Goal: Task Accomplishment & Management: Complete application form

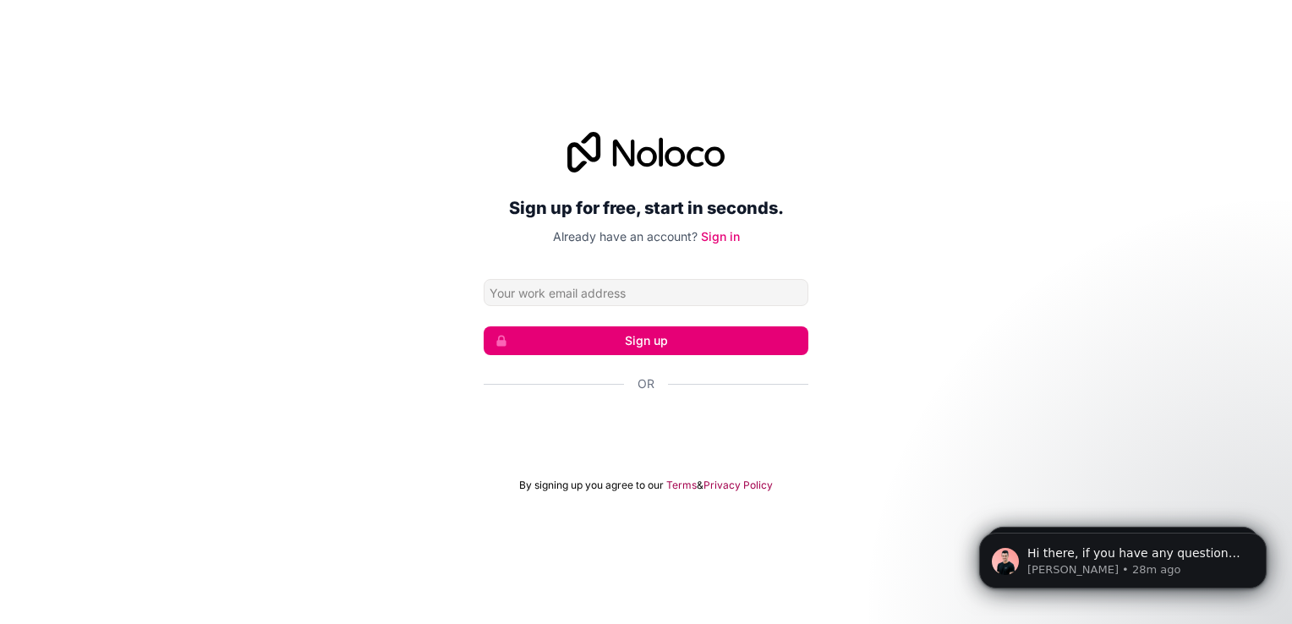
click at [603, 299] on input "Email address" at bounding box center [646, 292] width 325 height 27
type input "[EMAIL_ADDRESS][DOMAIN_NAME]"
click at [612, 351] on button "Sign up" at bounding box center [646, 340] width 325 height 29
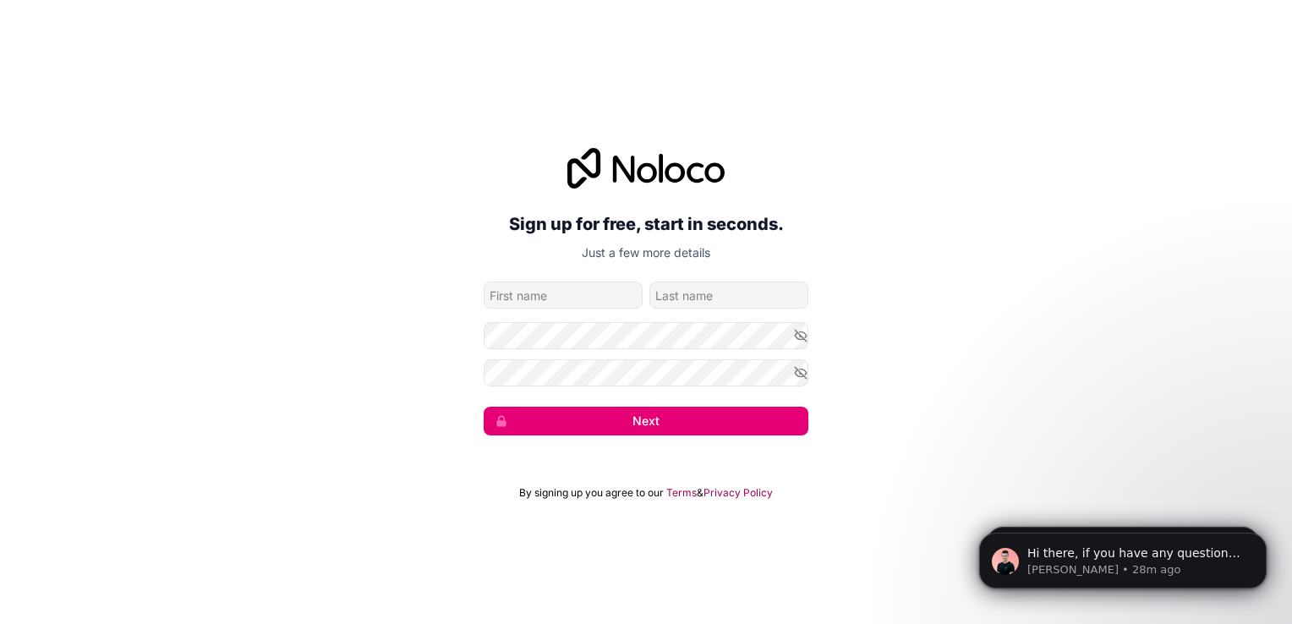
click at [558, 292] on input "given-name" at bounding box center [563, 294] width 159 height 27
type input "Marios"
type input "Ellinas"
click at [795, 334] on icon "button" at bounding box center [801, 335] width 12 height 8
click at [690, 424] on button "Next" at bounding box center [646, 421] width 325 height 29
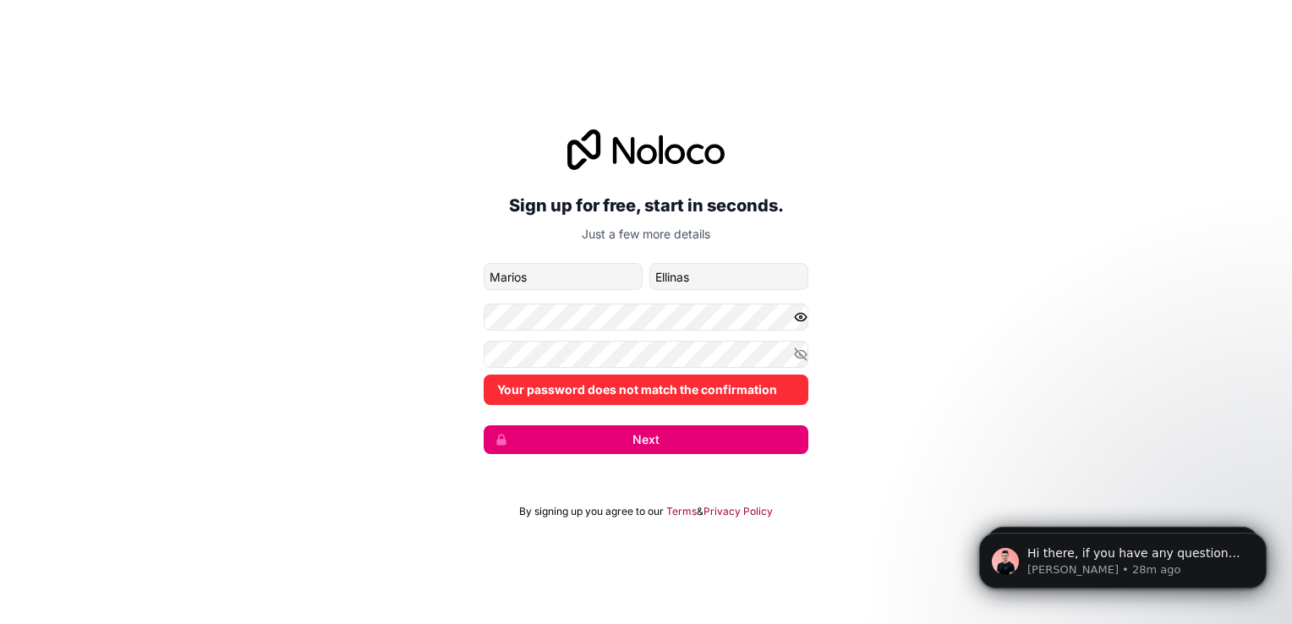
drag, startPoint x: 419, startPoint y: 347, endPoint x: 477, endPoint y: 363, distance: 59.9
click at [419, 347] on div "Sign up for free, start in seconds. Just a few more details verdantlocal@gmail.…" at bounding box center [646, 292] width 1292 height 372
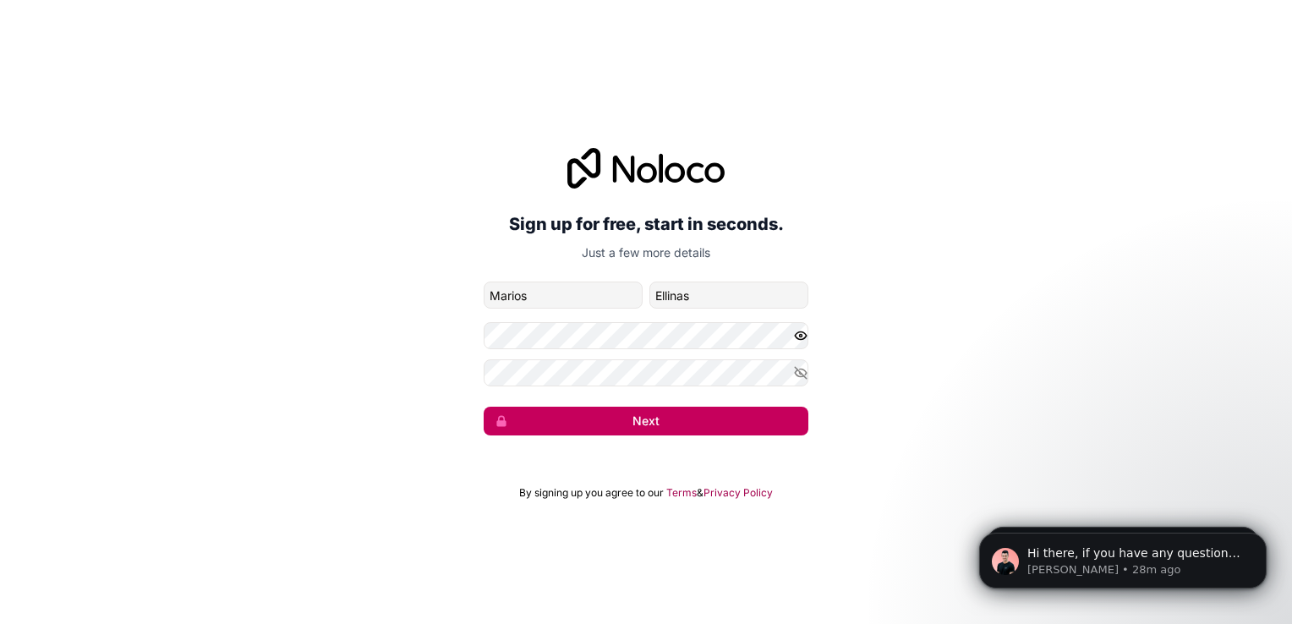
click at [619, 421] on button "Next" at bounding box center [646, 421] width 325 height 29
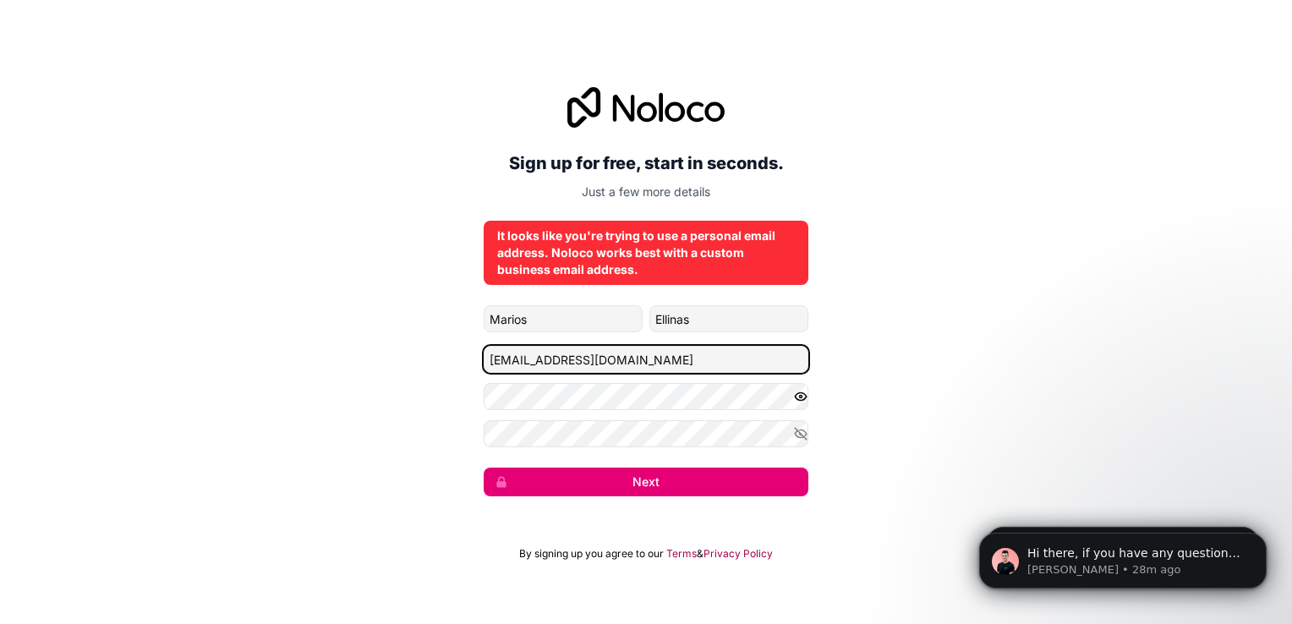
drag, startPoint x: 631, startPoint y: 358, endPoint x: 446, endPoint y: 370, distance: 184.7
click at [446, 370] on div "Sign up for free, start in seconds. Just a few more details It looks like you'r…" at bounding box center [646, 291] width 1292 height 456
type input "Info@fitnexlab.com"
click at [441, 376] on div "Sign up for free, start in seconds. Just a few more details It looks like you'r…" at bounding box center [646, 291] width 1292 height 456
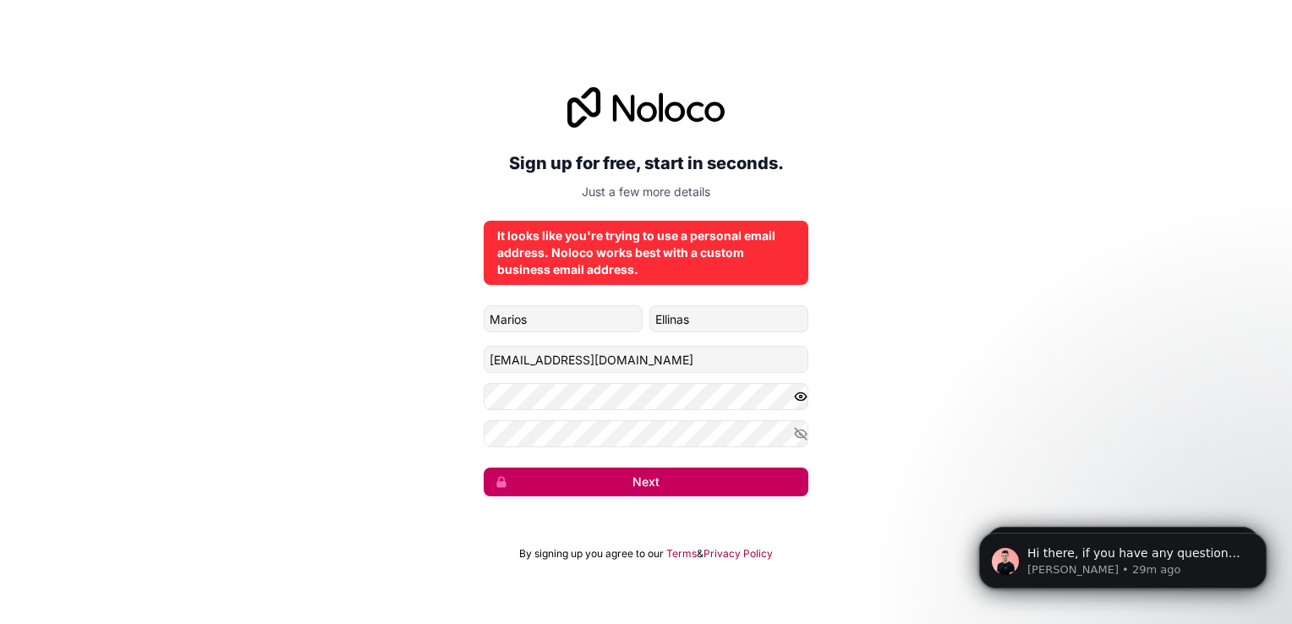
click at [625, 486] on button "Next" at bounding box center [646, 481] width 325 height 29
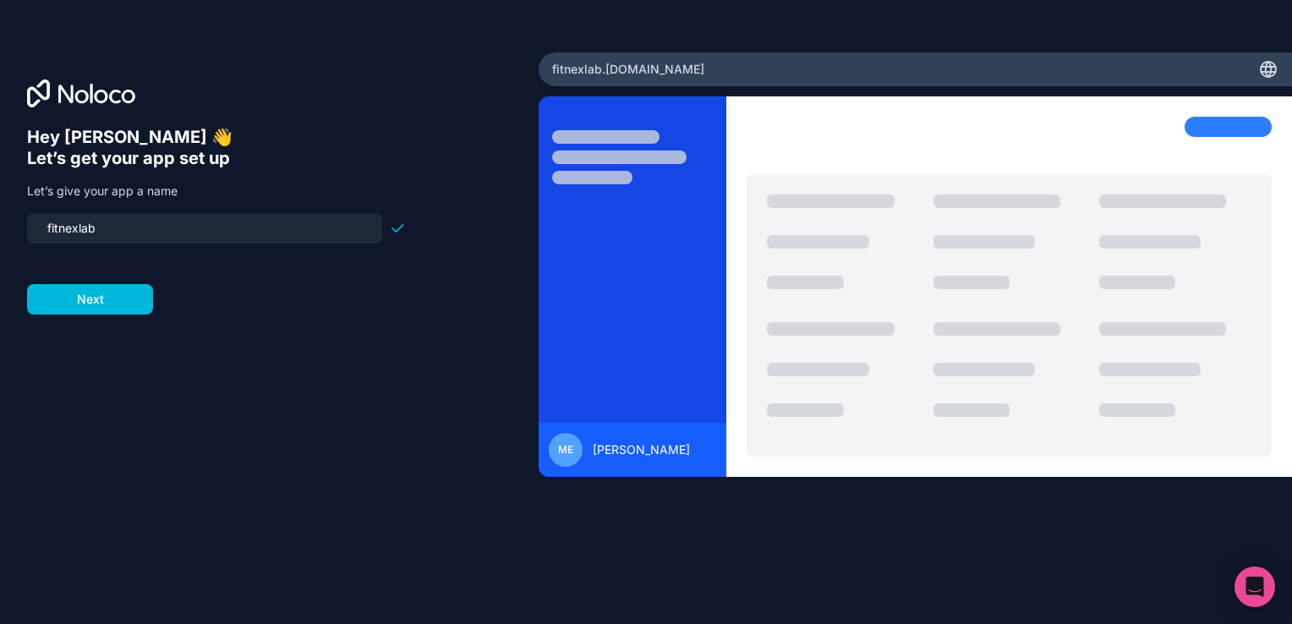
drag, startPoint x: 116, startPoint y: 232, endPoint x: 5, endPoint y: 238, distance: 110.9
click at [5, 238] on div "Hey Marios 👋 Let’s get your app set up Let’s give your app a name fitnexlab Next" at bounding box center [269, 312] width 538 height 520
type input "verdant-local"
click at [88, 303] on button "Next" at bounding box center [90, 299] width 126 height 30
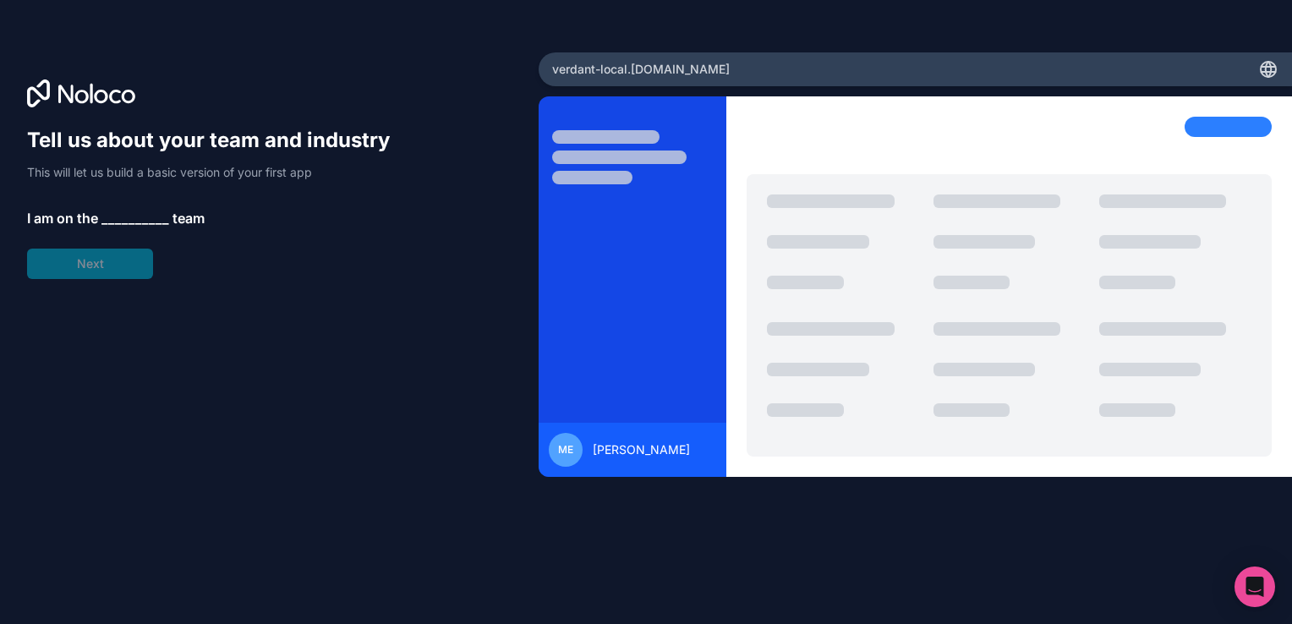
click at [127, 216] on span "__________" at bounding box center [135, 218] width 68 height 20
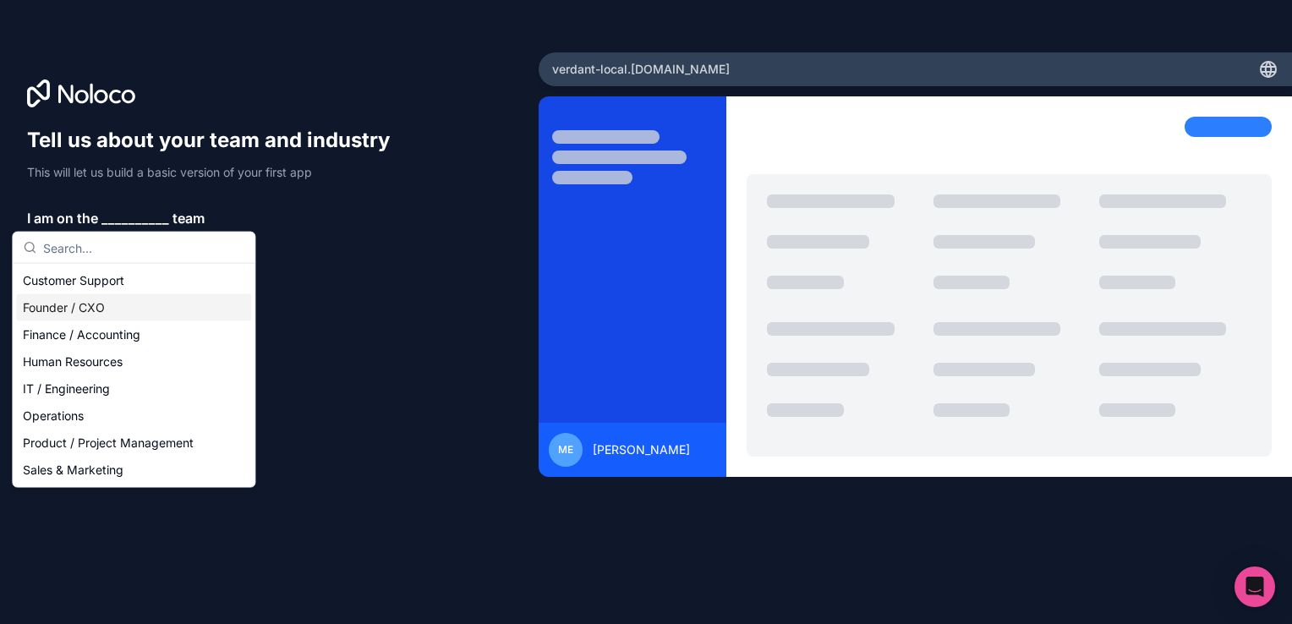
click at [74, 303] on div "Founder / CXO" at bounding box center [133, 307] width 235 height 27
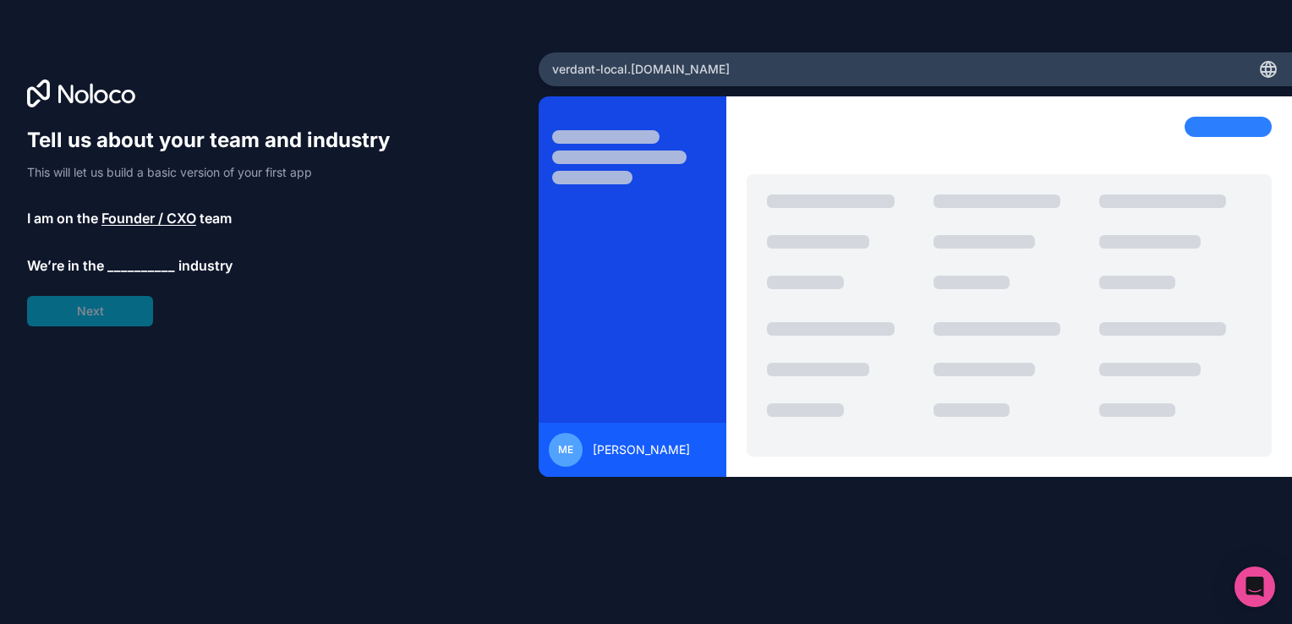
click at [139, 259] on span "__________" at bounding box center [141, 265] width 68 height 20
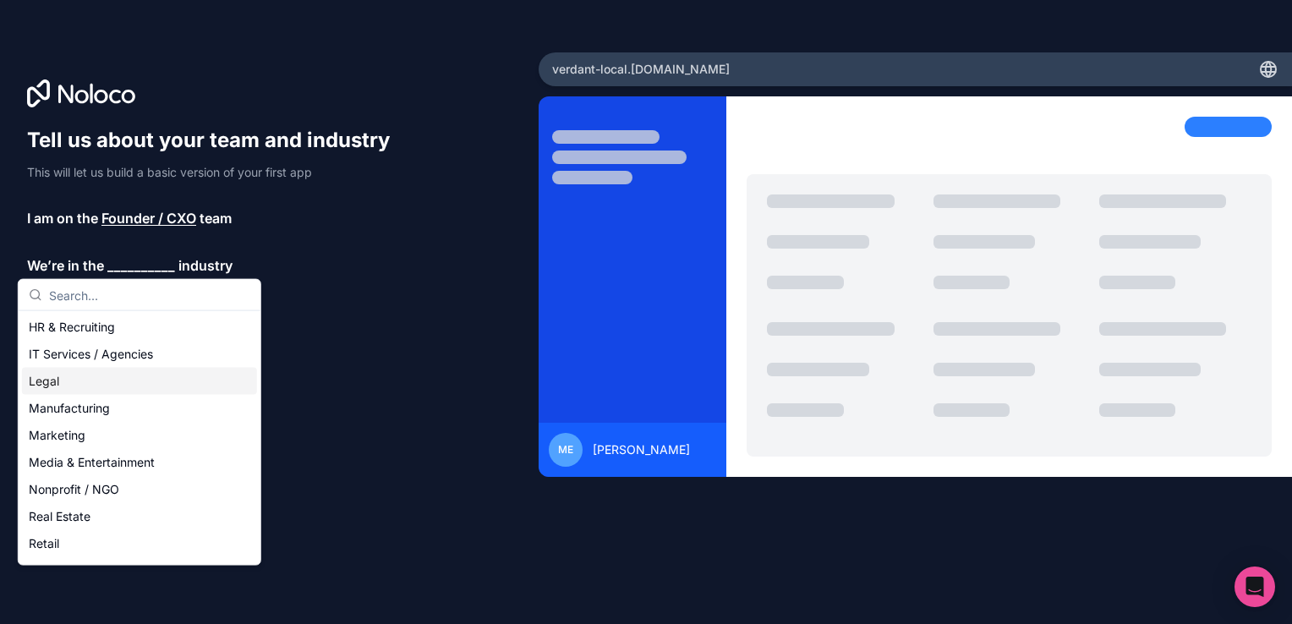
scroll to position [169, 0]
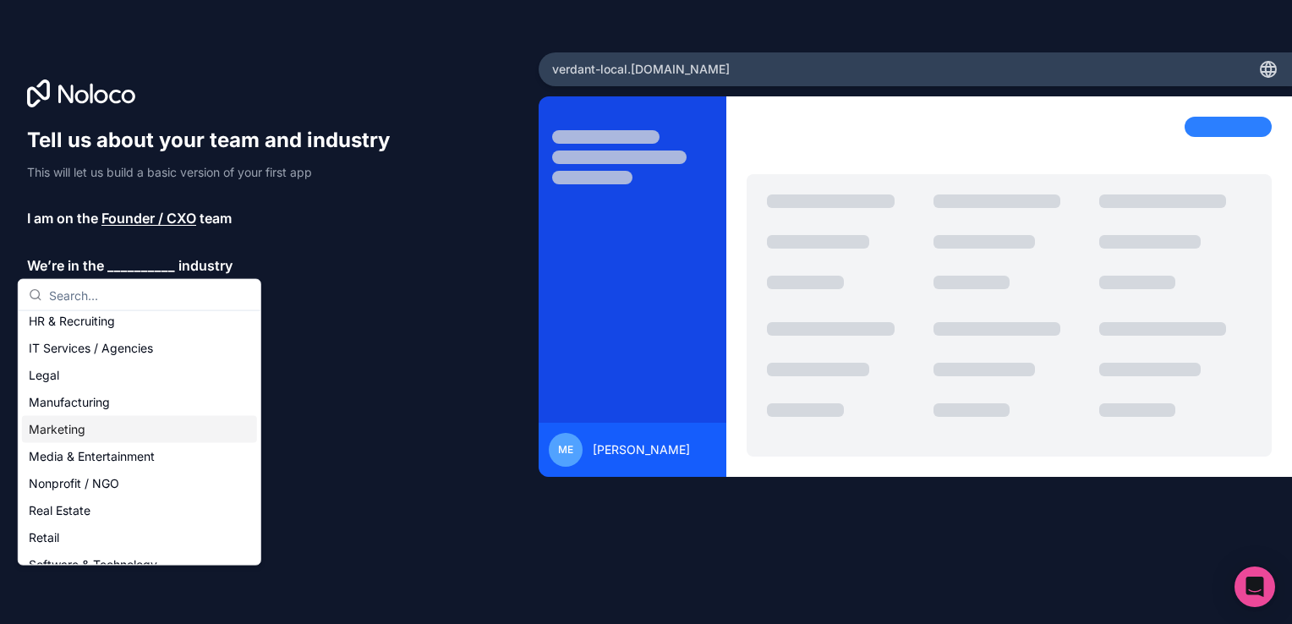
click at [128, 433] on div "Marketing" at bounding box center [139, 429] width 235 height 27
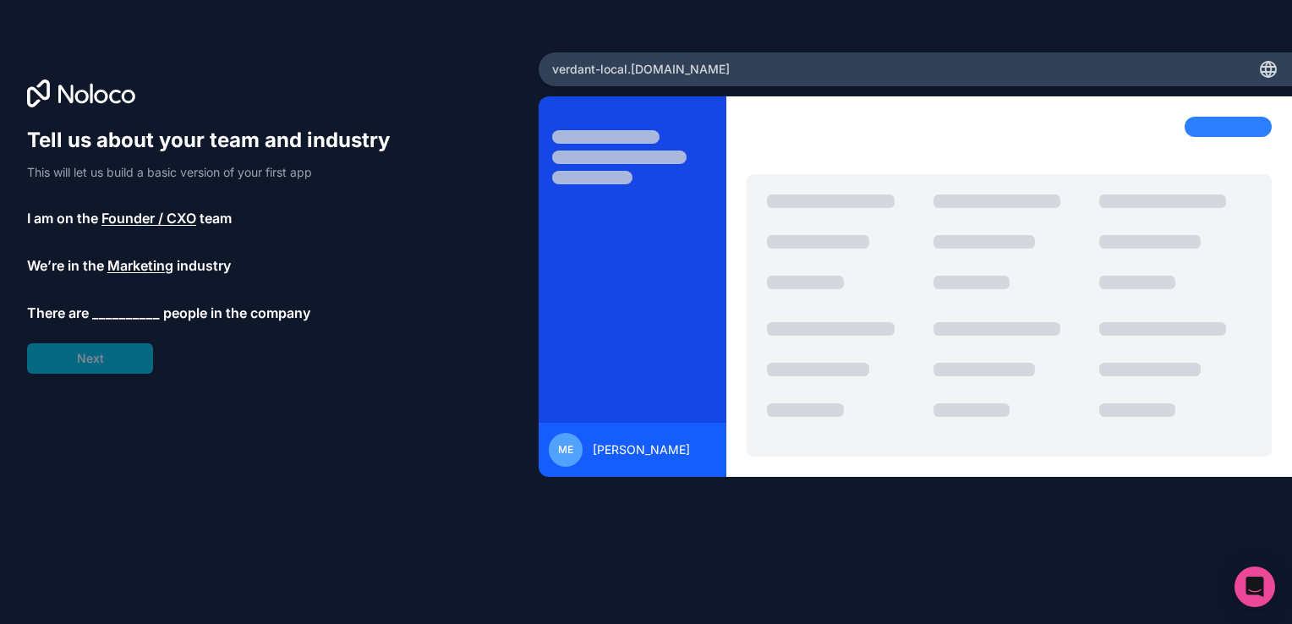
click at [118, 316] on span "__________" at bounding box center [126, 313] width 68 height 20
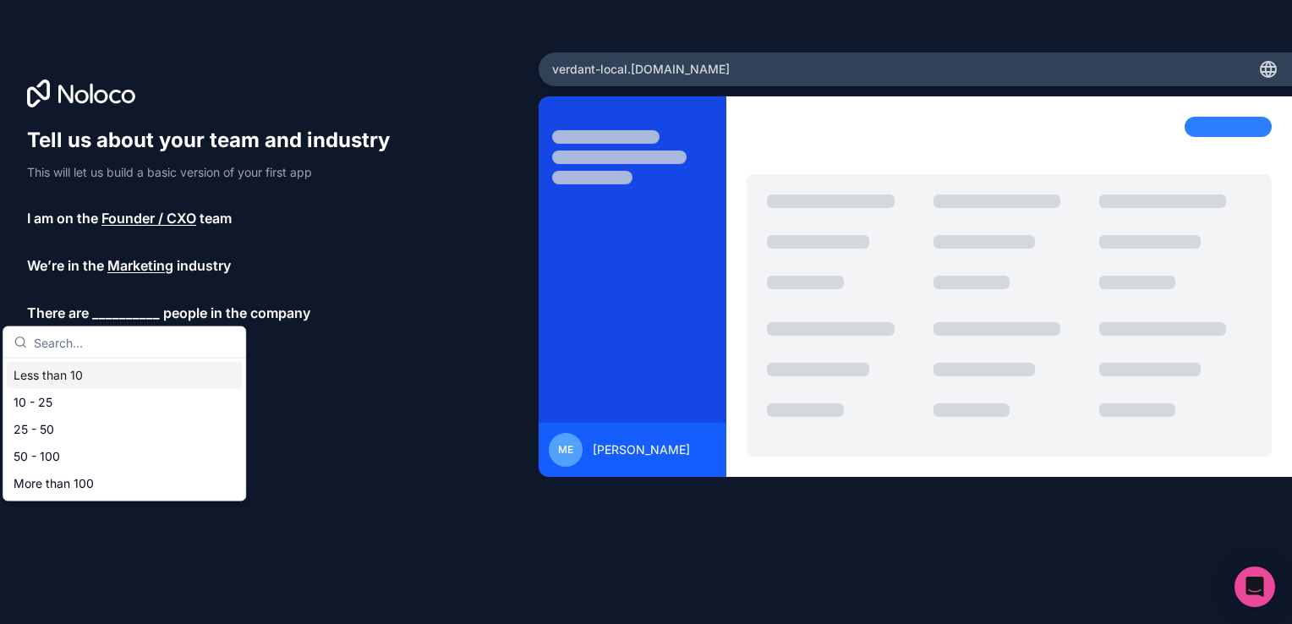
click at [118, 369] on div "Less than 10" at bounding box center [124, 375] width 235 height 27
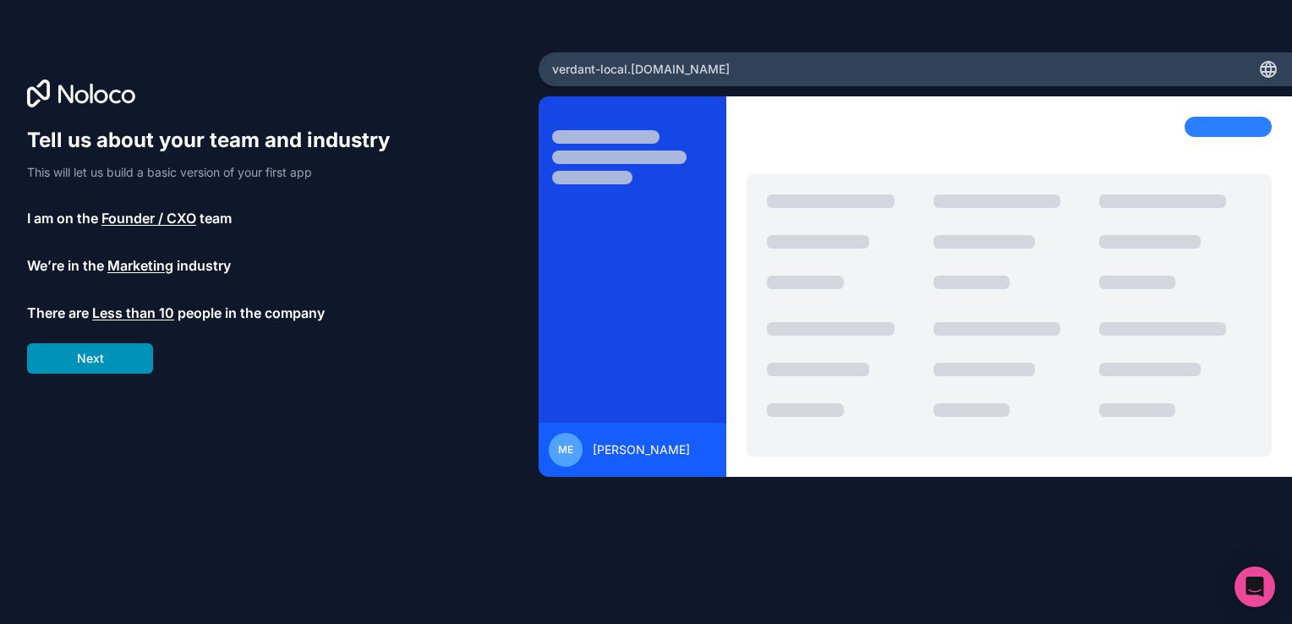
click at [116, 367] on button "Next" at bounding box center [90, 358] width 126 height 30
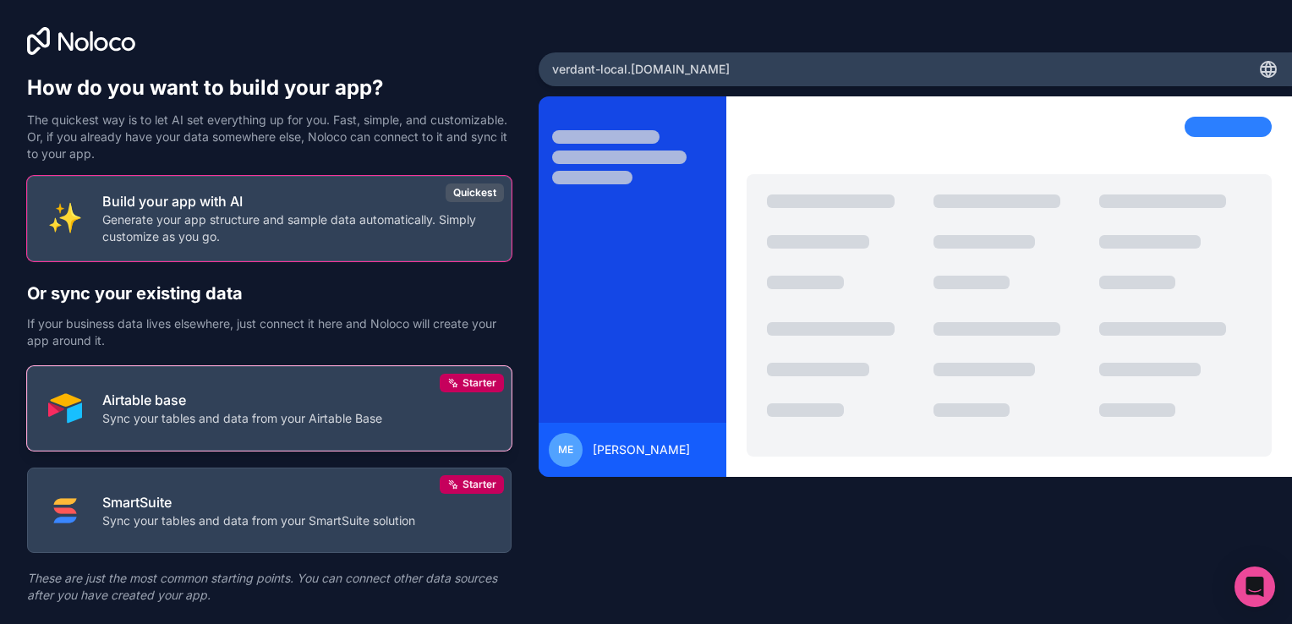
click at [248, 402] on p "Airtable base" at bounding box center [242, 400] width 280 height 20
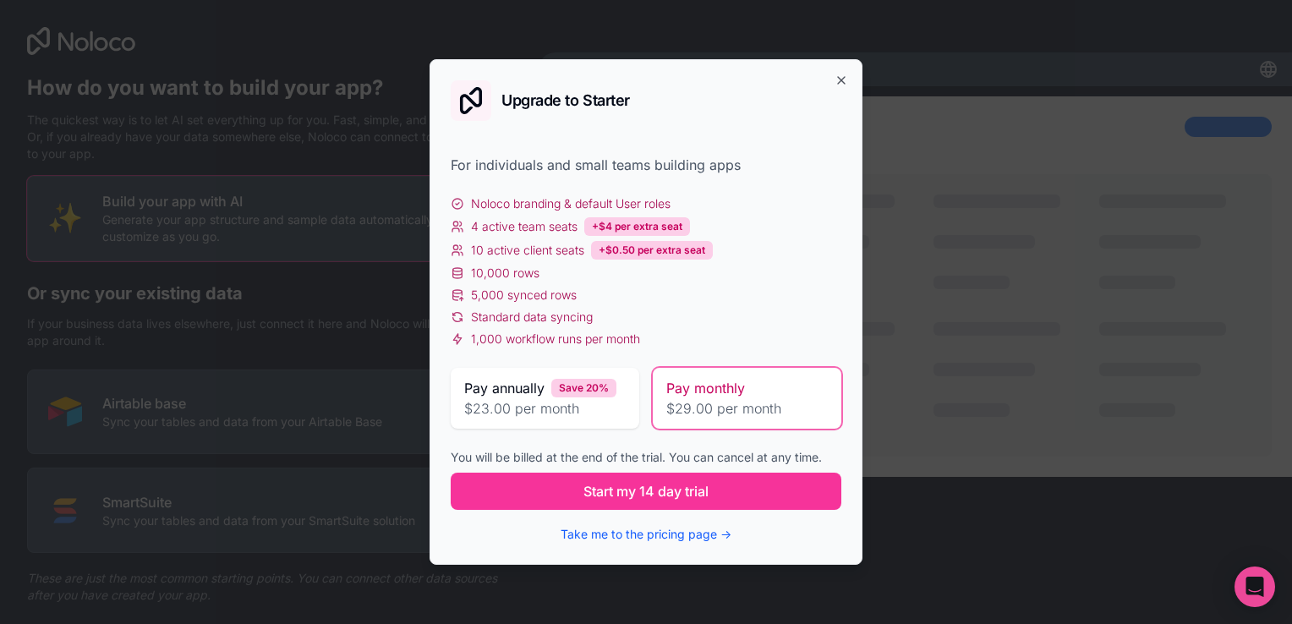
click at [583, 413] on span "$23.00 per month" at bounding box center [544, 408] width 161 height 20
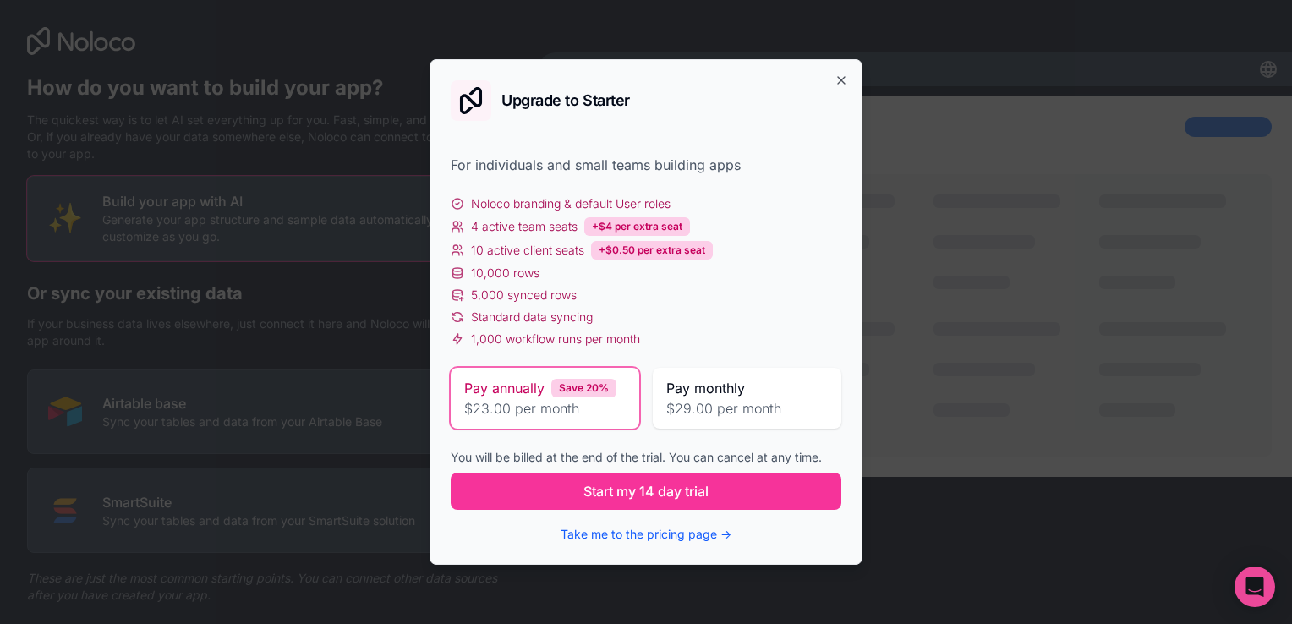
click at [730, 403] on span "$29.00 per month" at bounding box center [746, 408] width 161 height 20
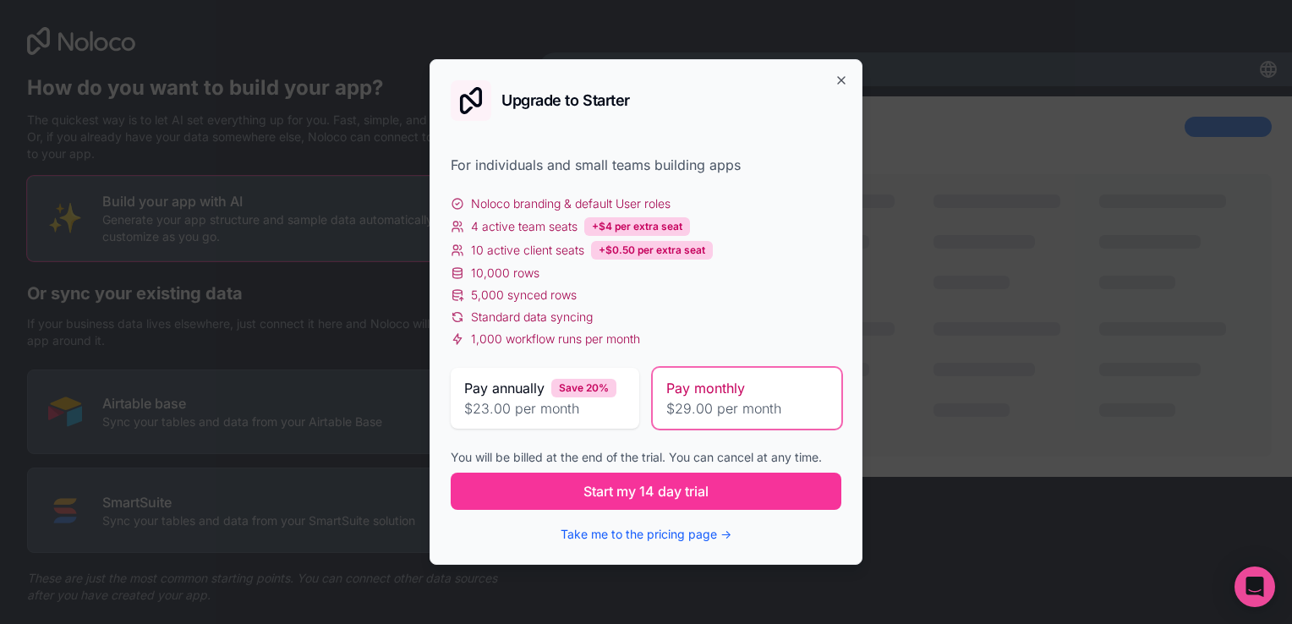
click at [539, 416] on span "$23.00 per month" at bounding box center [544, 408] width 161 height 20
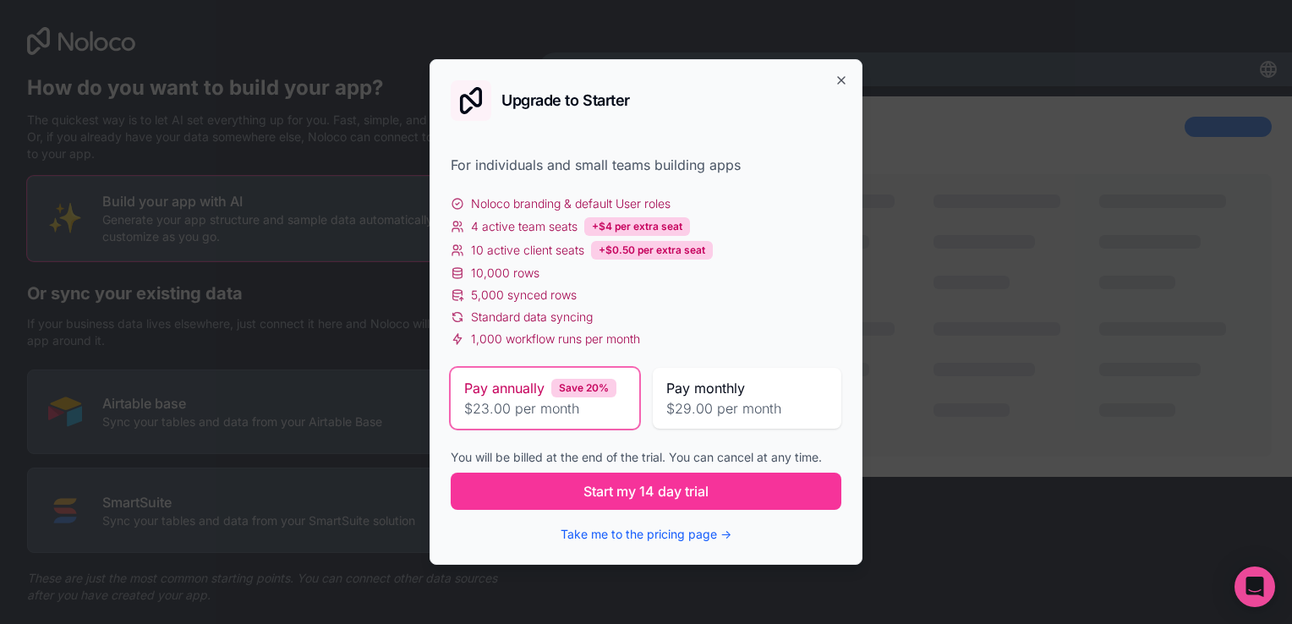
click at [751, 407] on span "$29.00 per month" at bounding box center [746, 408] width 161 height 20
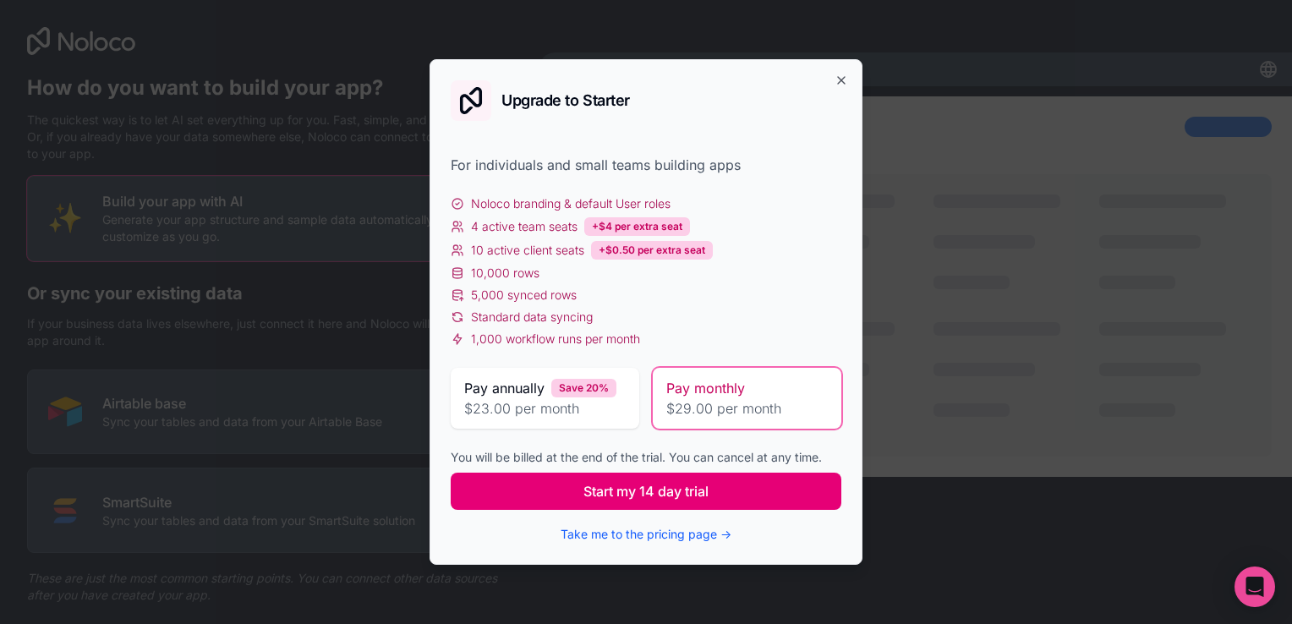
click at [713, 486] on button "Start my 14 day trial" at bounding box center [646, 491] width 391 height 37
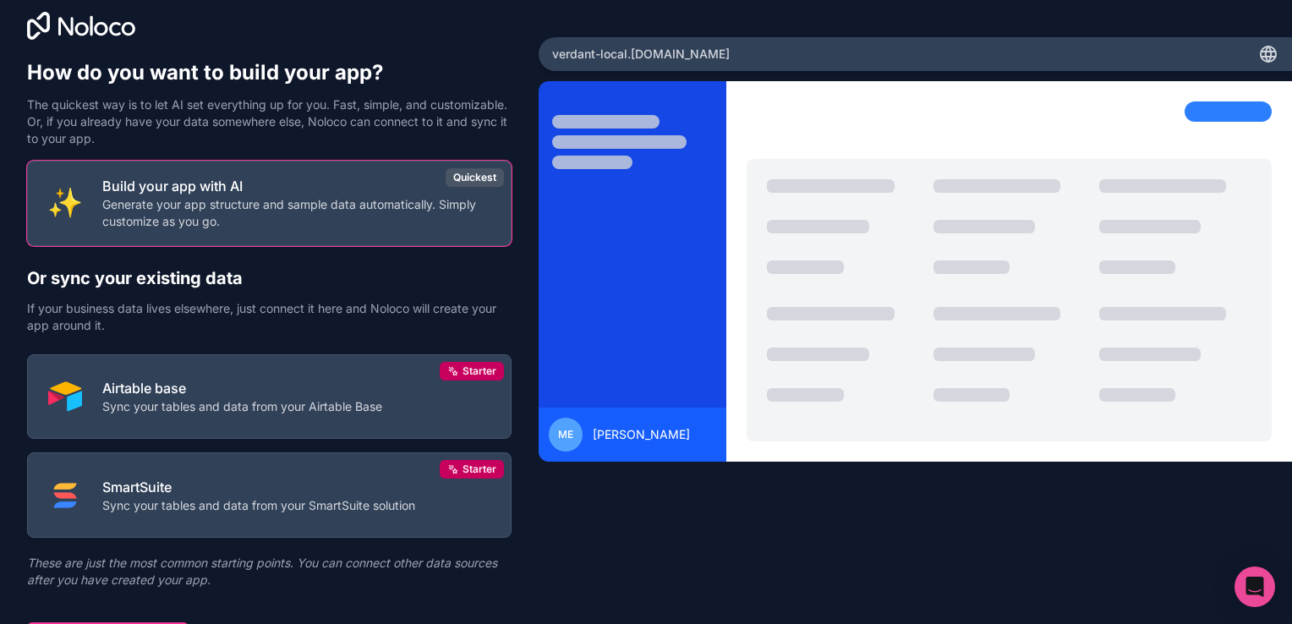
scroll to position [42, 0]
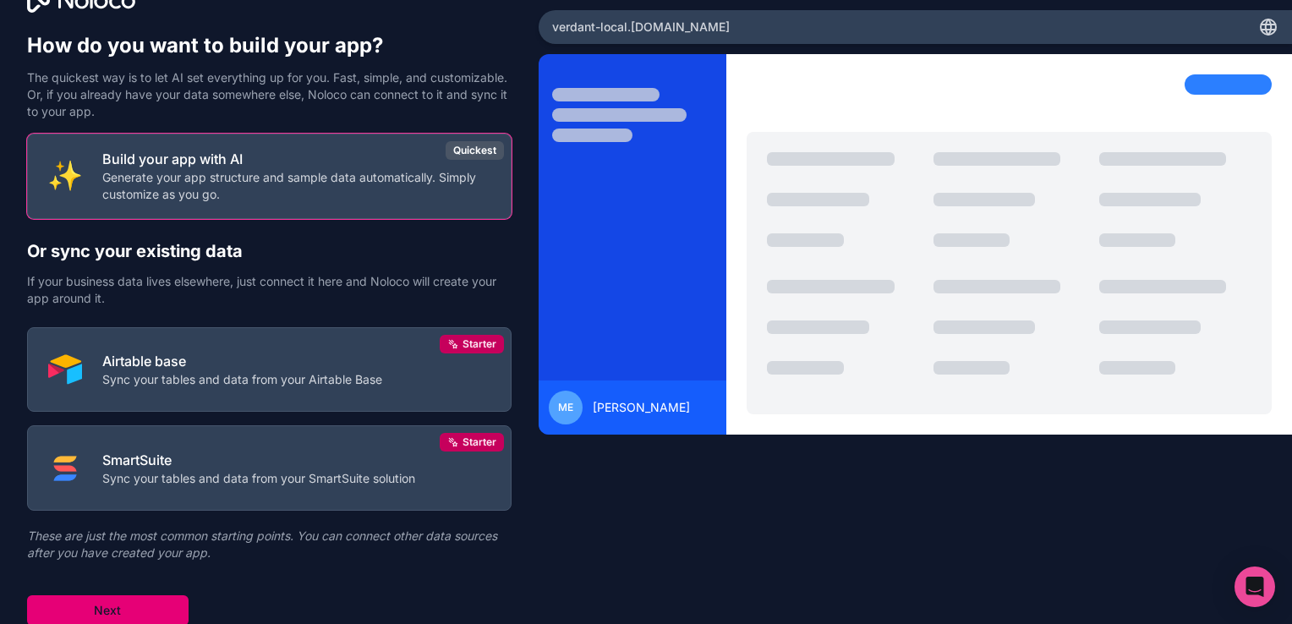
click at [118, 597] on button "Next" at bounding box center [107, 610] width 161 height 30
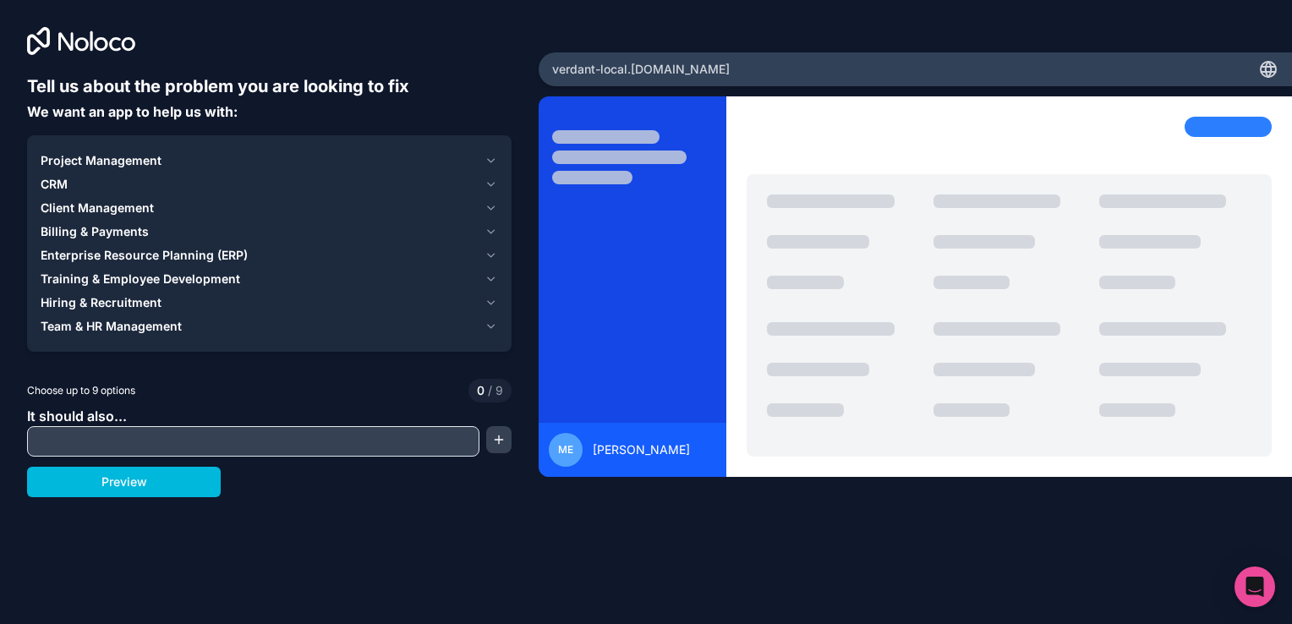
click at [237, 443] on input "text" at bounding box center [253, 441] width 444 height 24
click at [487, 161] on icon "button" at bounding box center [490, 161] width 13 height 14
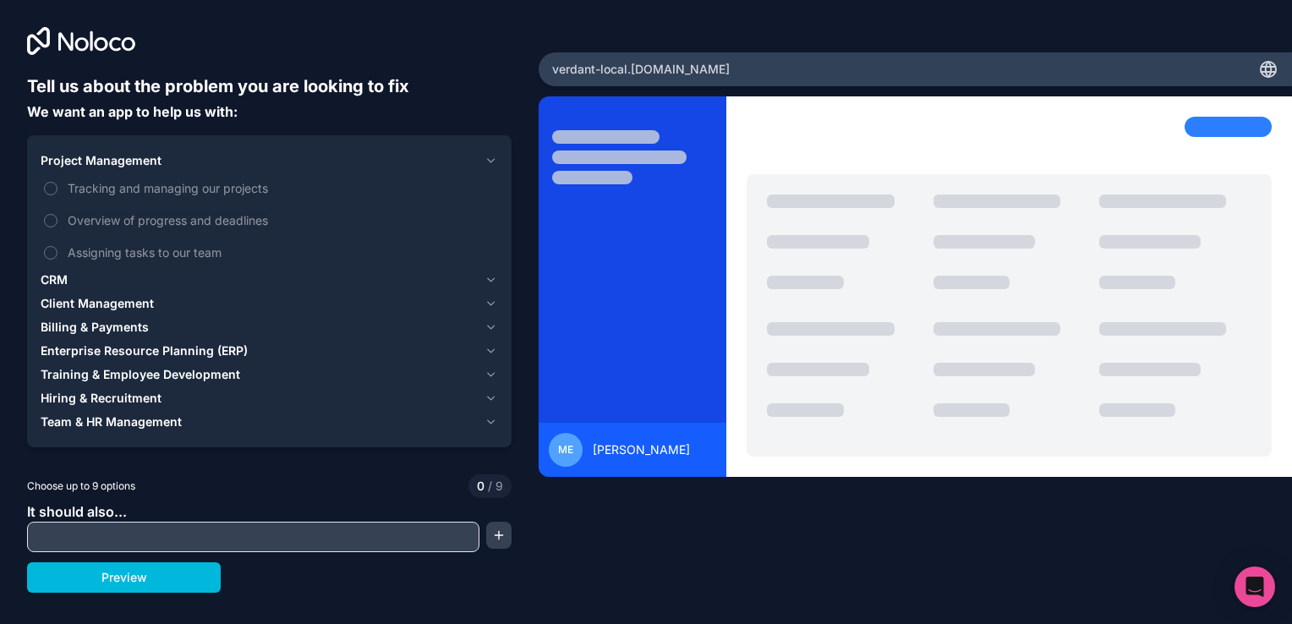
click at [223, 180] on span "Tracking and managing our projects" at bounding box center [281, 188] width 427 height 18
click at [57, 182] on button "Tracking and managing our projects" at bounding box center [51, 189] width 14 height 14
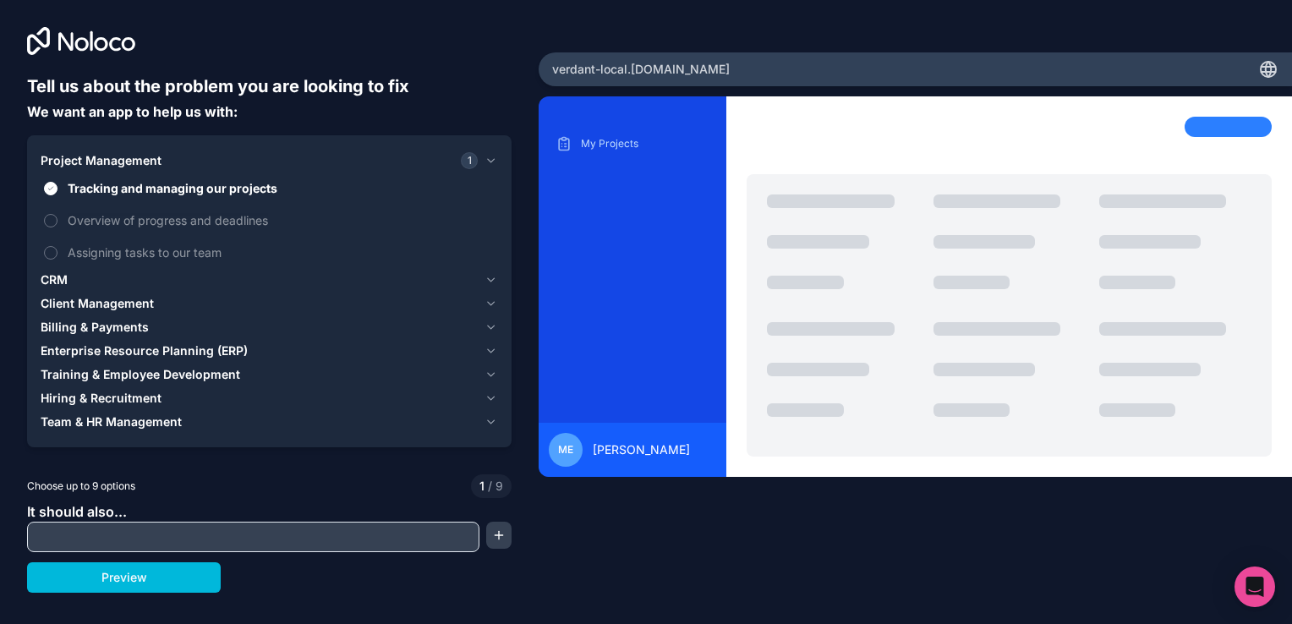
click at [223, 180] on span "Tracking and managing our projects" at bounding box center [281, 188] width 427 height 18
click at [57, 182] on button "Tracking and managing our projects" at bounding box center [51, 189] width 14 height 14
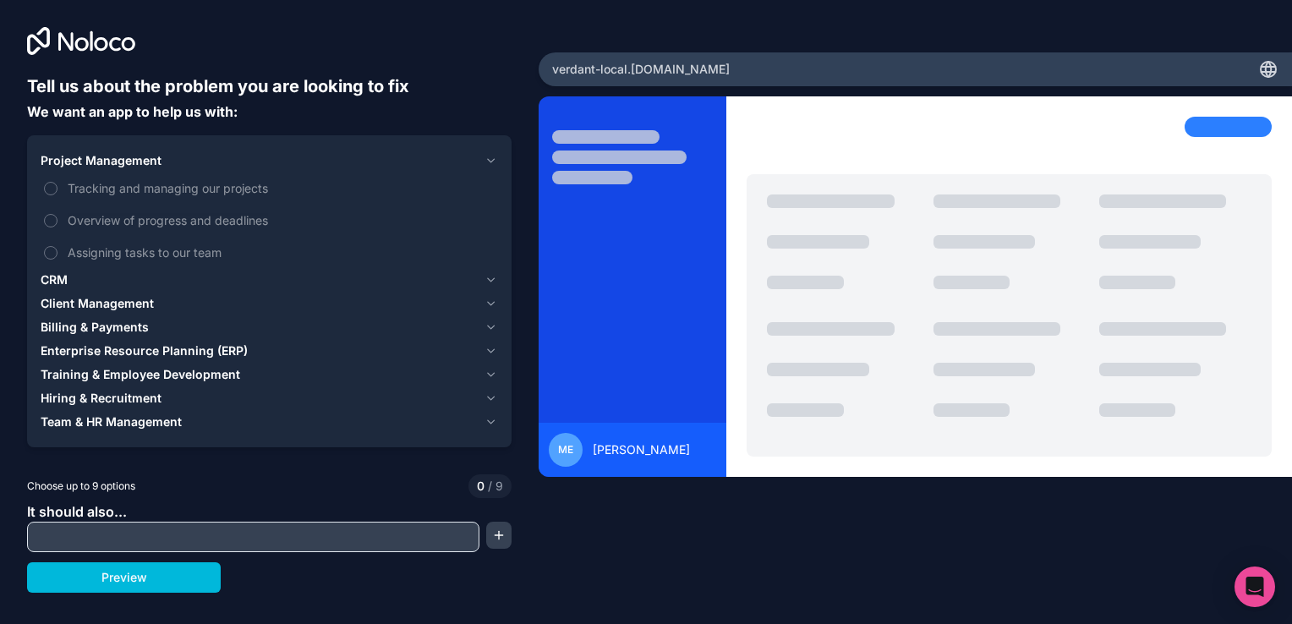
click at [223, 180] on span "Tracking and managing our projects" at bounding box center [281, 188] width 427 height 18
click at [57, 182] on button "Tracking and managing our projects" at bounding box center [51, 189] width 14 height 14
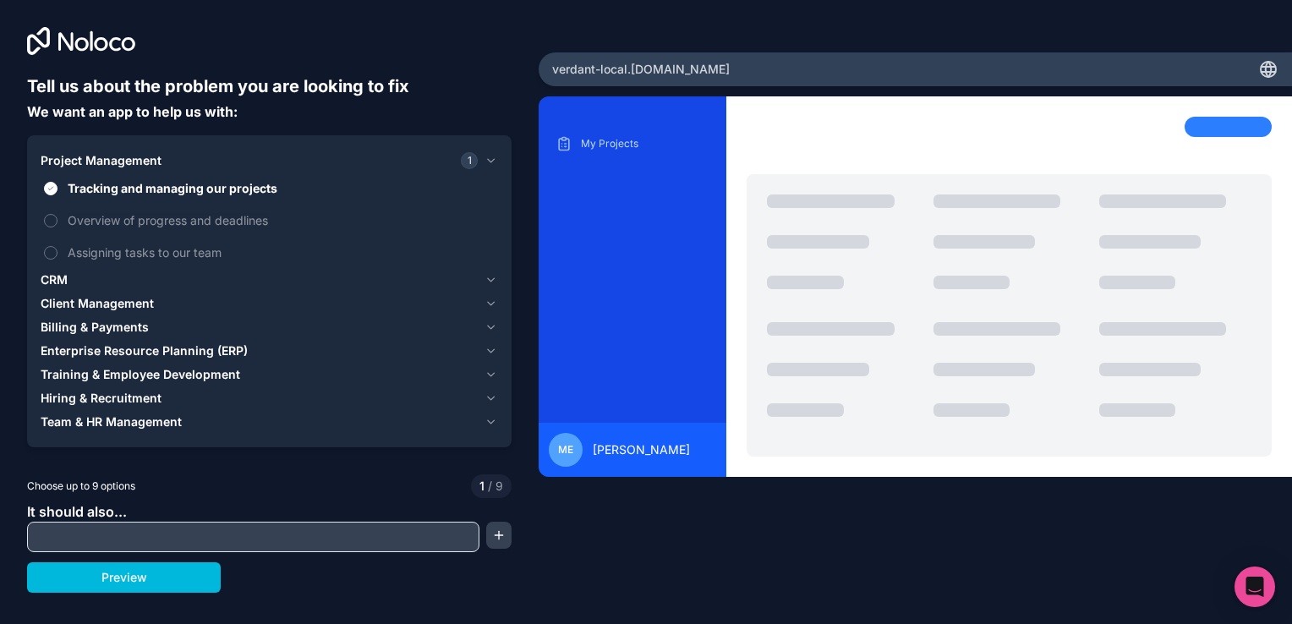
click at [216, 185] on span "Tracking and managing our projects" at bounding box center [281, 188] width 427 height 18
click at [57, 185] on button "Tracking and managing our projects" at bounding box center [51, 189] width 14 height 14
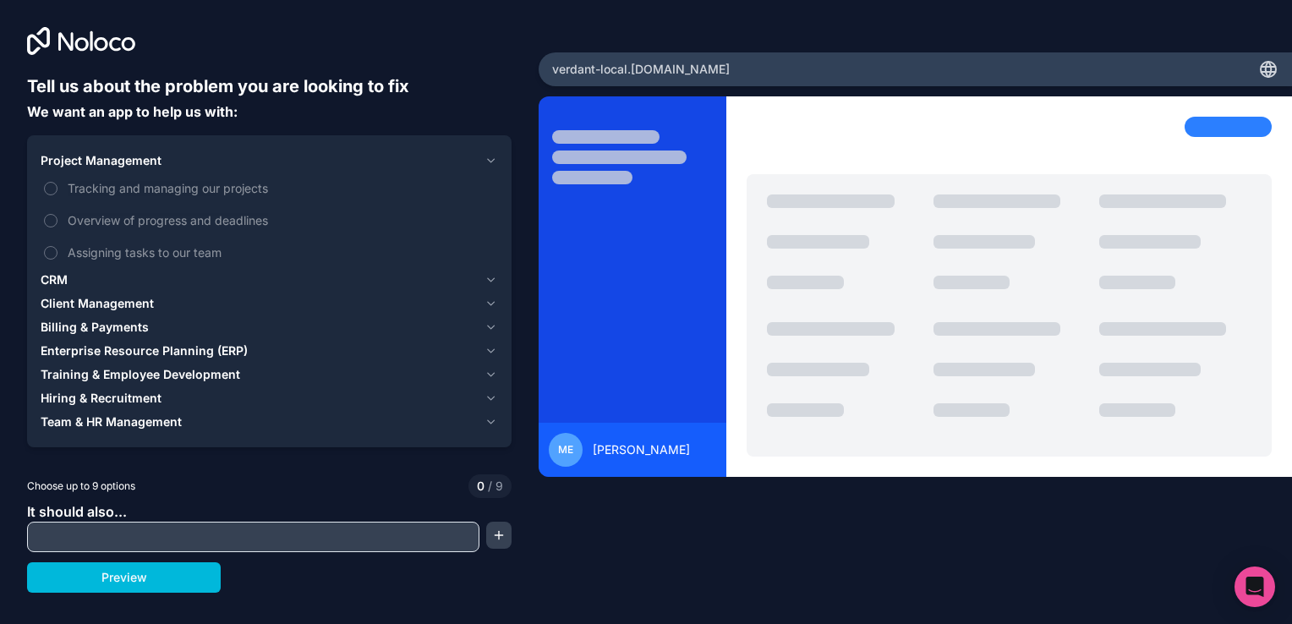
click at [210, 211] on span "Overview of progress and deadlines" at bounding box center [281, 220] width 427 height 18
click at [57, 214] on button "Overview of progress and deadlines" at bounding box center [51, 221] width 14 height 14
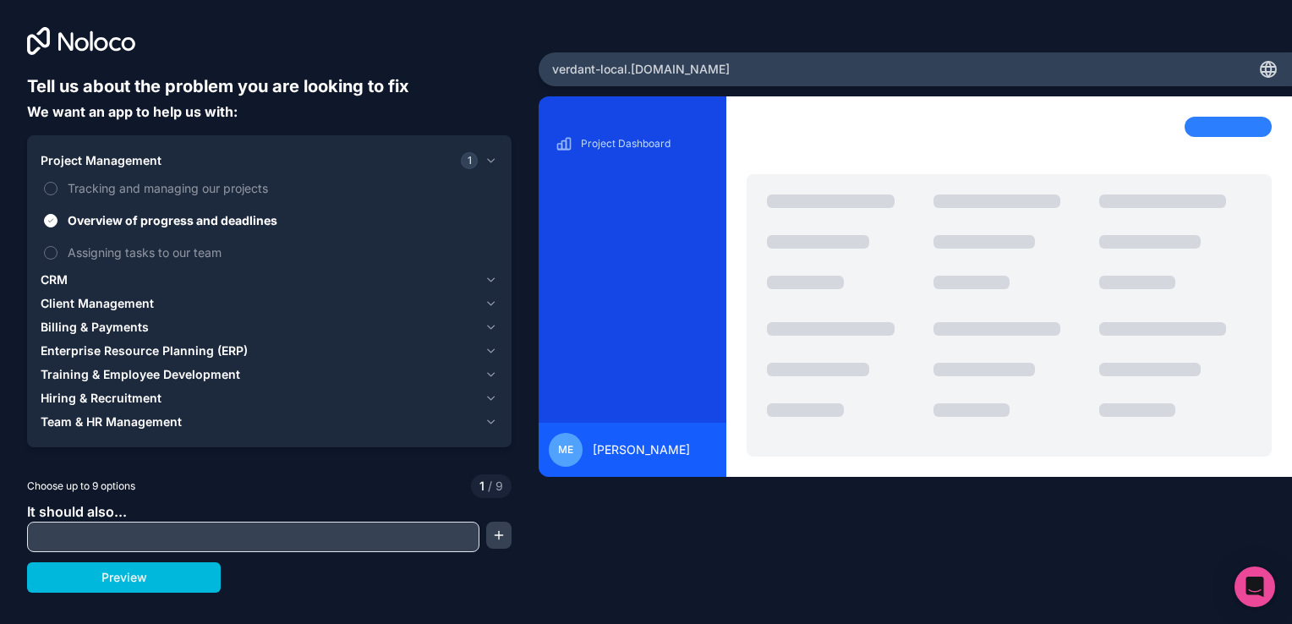
click at [198, 194] on span "Tracking and managing our projects" at bounding box center [281, 188] width 427 height 18
click at [57, 194] on button "Tracking and managing our projects" at bounding box center [51, 189] width 14 height 14
click at [198, 194] on span "Tracking and managing our projects" at bounding box center [281, 188] width 427 height 18
click at [57, 194] on button "Tracking and managing our projects" at bounding box center [51, 189] width 14 height 14
click at [193, 215] on span "Overview of progress and deadlines" at bounding box center [281, 220] width 427 height 18
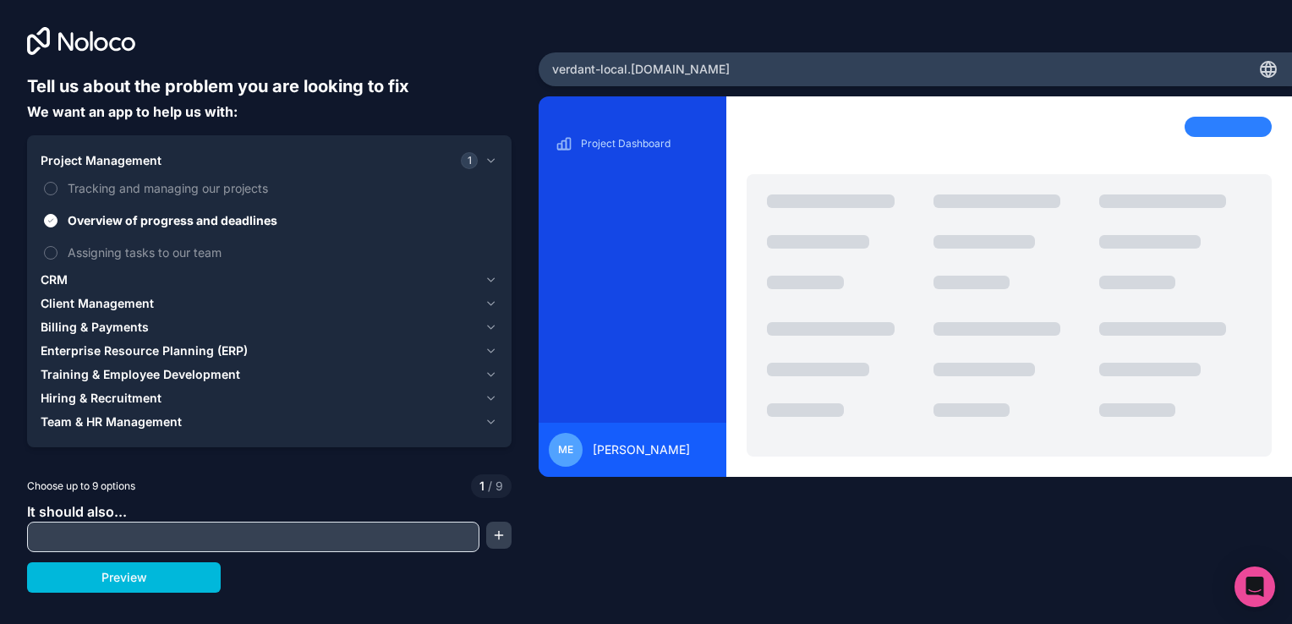
click at [57, 215] on button "Overview of progress and deadlines" at bounding box center [51, 221] width 14 height 14
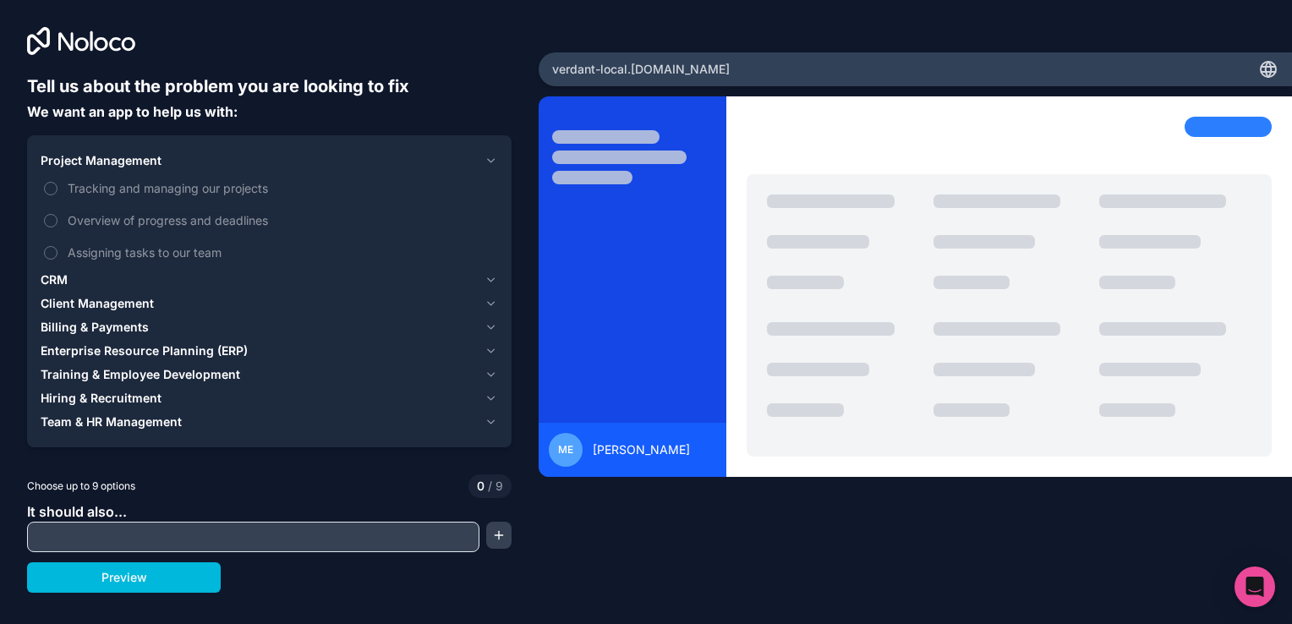
click at [174, 188] on span "Tracking and managing our projects" at bounding box center [281, 188] width 427 height 18
click at [57, 188] on button "Tracking and managing our projects" at bounding box center [51, 189] width 14 height 14
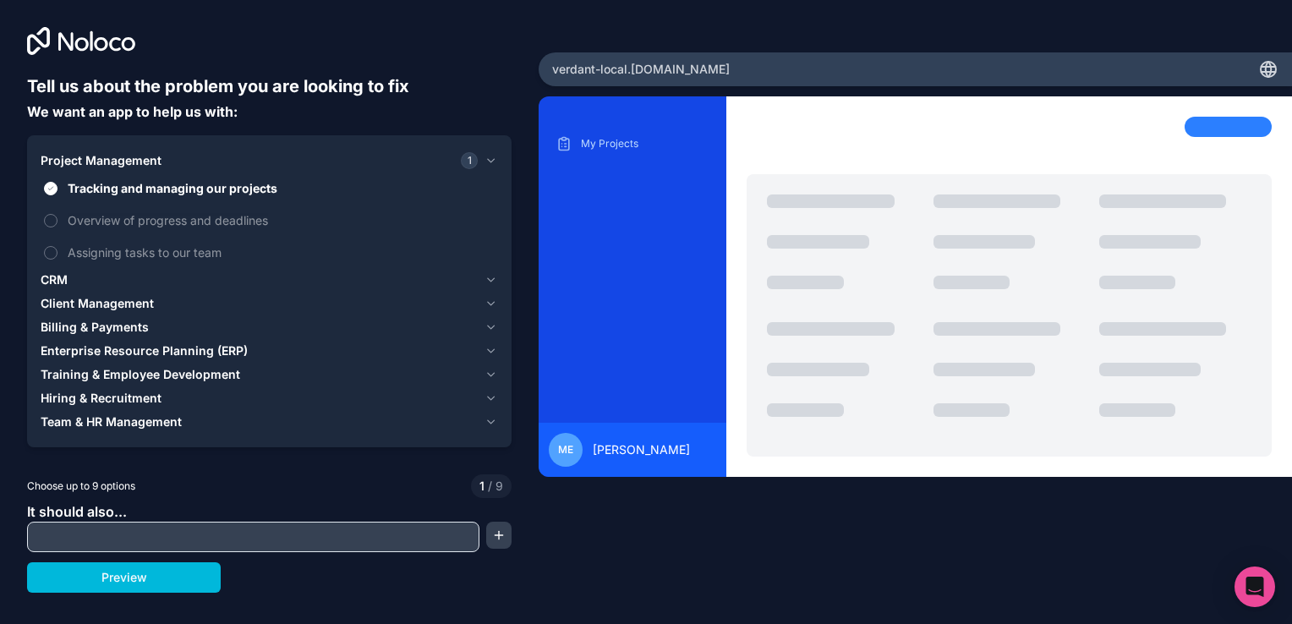
click at [169, 206] on label "Overview of progress and deadlines" at bounding box center [269, 220] width 457 height 31
click at [57, 214] on button "Overview of progress and deadlines" at bounding box center [51, 221] width 14 height 14
click at [169, 250] on span "Assigning tasks to our team" at bounding box center [281, 252] width 427 height 18
click at [57, 250] on button "Assigning tasks to our team" at bounding box center [51, 253] width 14 height 14
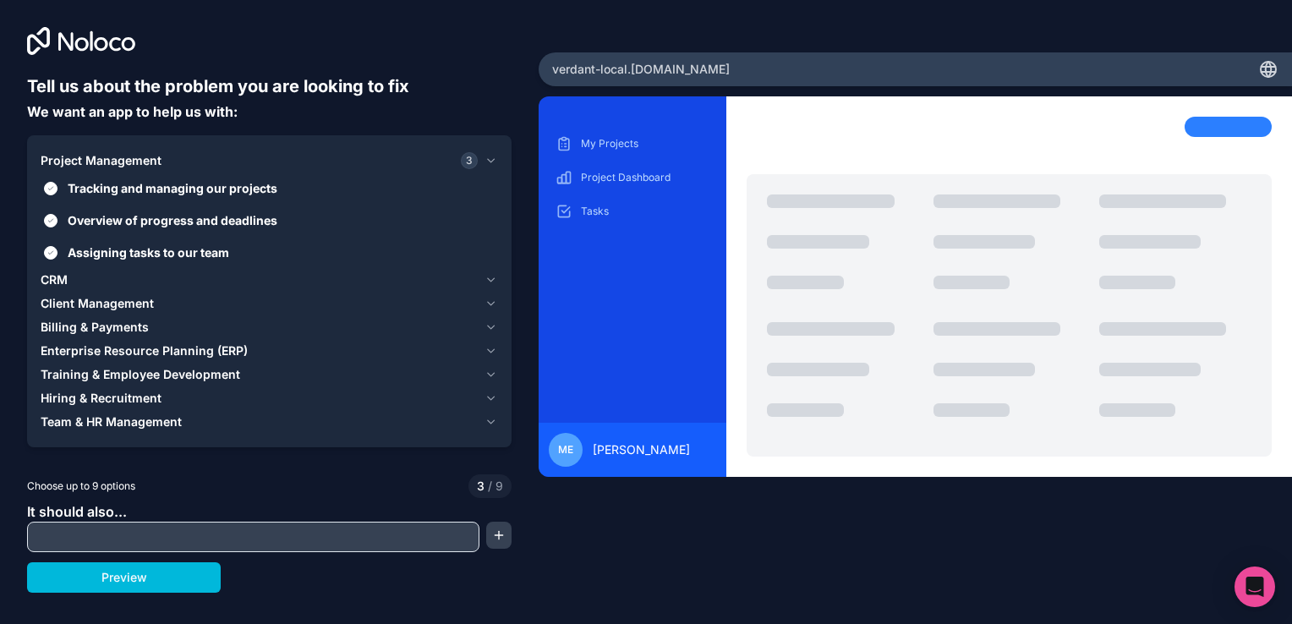
click at [169, 250] on span "Assigning tasks to our team" at bounding box center [281, 252] width 427 height 18
click at [57, 250] on button "Assigning tasks to our team" at bounding box center [51, 253] width 14 height 14
click at [79, 276] on div "CRM" at bounding box center [259, 279] width 437 height 17
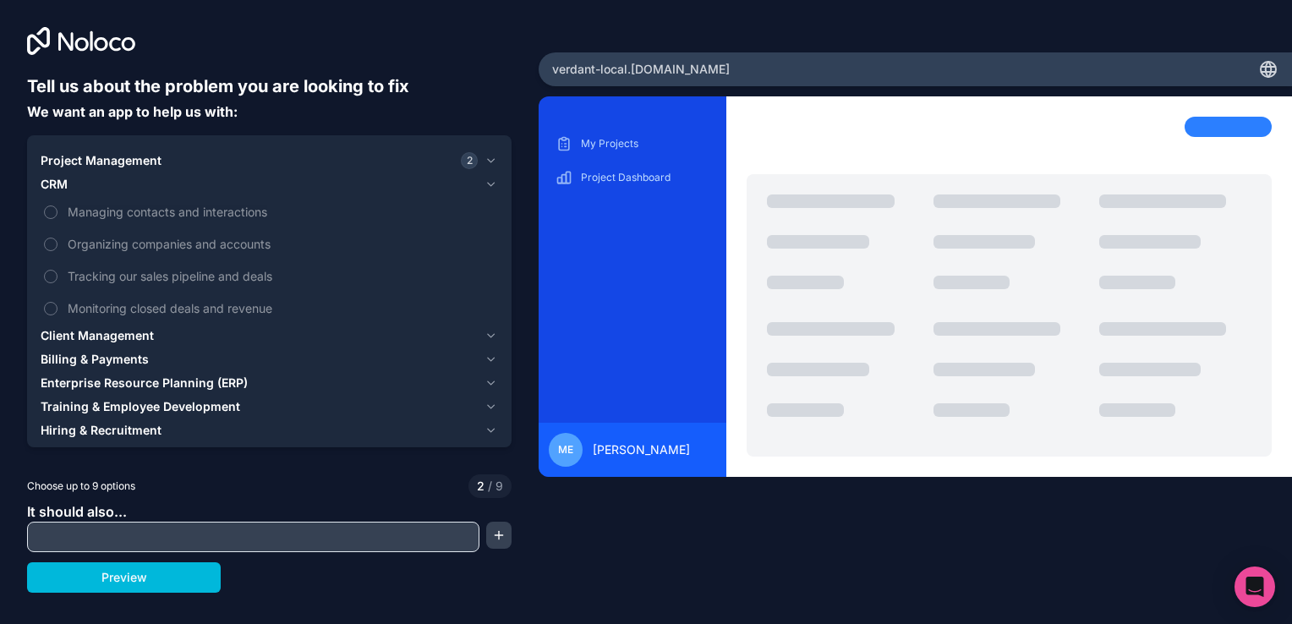
click at [101, 207] on span "Managing contacts and interactions" at bounding box center [281, 212] width 427 height 18
click at [57, 207] on button "Managing contacts and interactions" at bounding box center [51, 212] width 14 height 14
click at [101, 207] on span "Managing contacts and interactions" at bounding box center [281, 212] width 427 height 18
click at [57, 207] on button "Managing contacts and interactions" at bounding box center [51, 212] width 14 height 14
click at [118, 367] on span "Billing & Payments" at bounding box center [95, 359] width 108 height 17
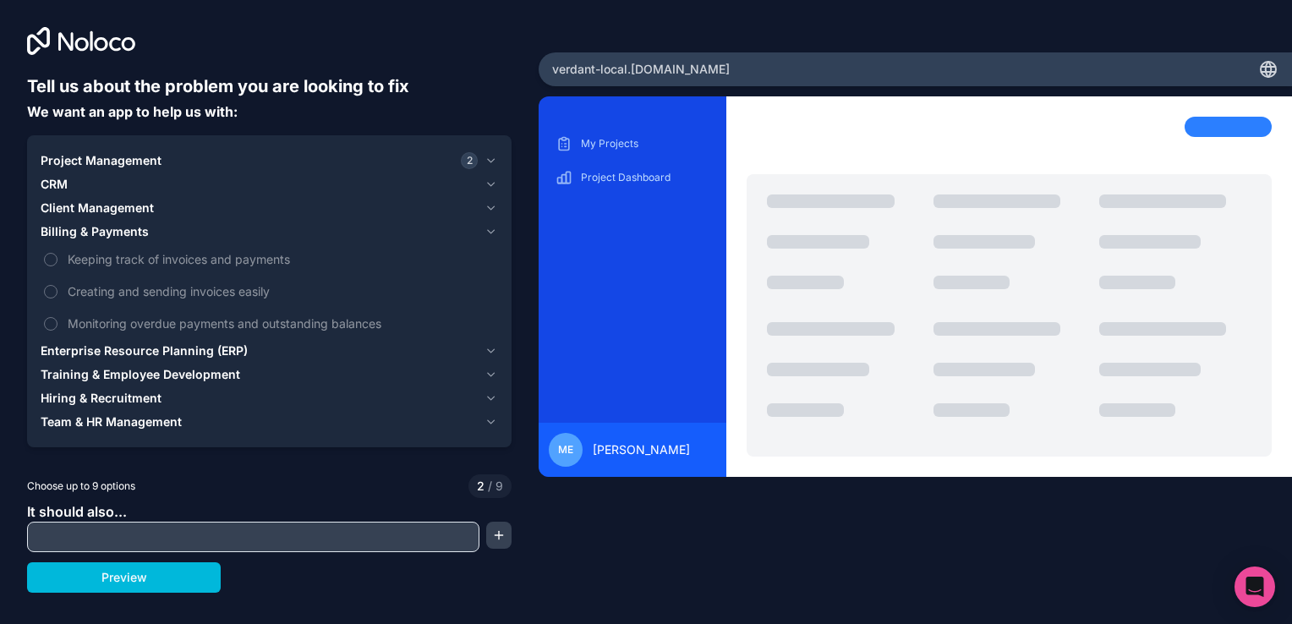
click at [120, 254] on span "Keeping track of invoices and payments" at bounding box center [281, 259] width 427 height 18
click at [57, 254] on button "Keeping track of invoices and payments" at bounding box center [51, 260] width 14 height 14
click at [120, 254] on span "Keeping track of invoices and payments" at bounding box center [281, 259] width 427 height 18
click at [57, 254] on button "Keeping track of invoices and payments" at bounding box center [51, 260] width 14 height 14
click at [117, 298] on span "Creating and sending invoices easily" at bounding box center [281, 291] width 427 height 18
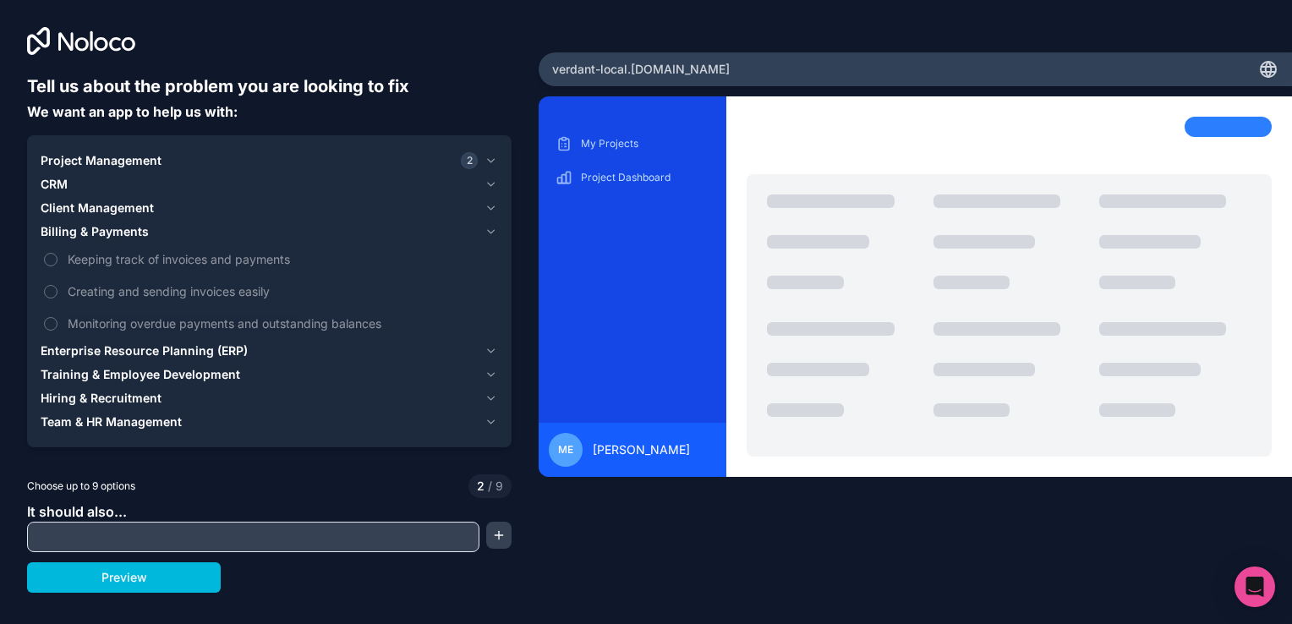
click at [57, 298] on button "Creating and sending invoices easily" at bounding box center [51, 292] width 14 height 14
click at [118, 291] on span "Creating and sending invoices easily" at bounding box center [281, 291] width 427 height 18
click at [57, 291] on button "Creating and sending invoices easily" at bounding box center [51, 292] width 14 height 14
click at [131, 320] on span "Monitoring overdue payments and outstanding balances" at bounding box center [281, 323] width 427 height 18
click at [57, 320] on button "Monitoring overdue payments and outstanding balances" at bounding box center [51, 324] width 14 height 14
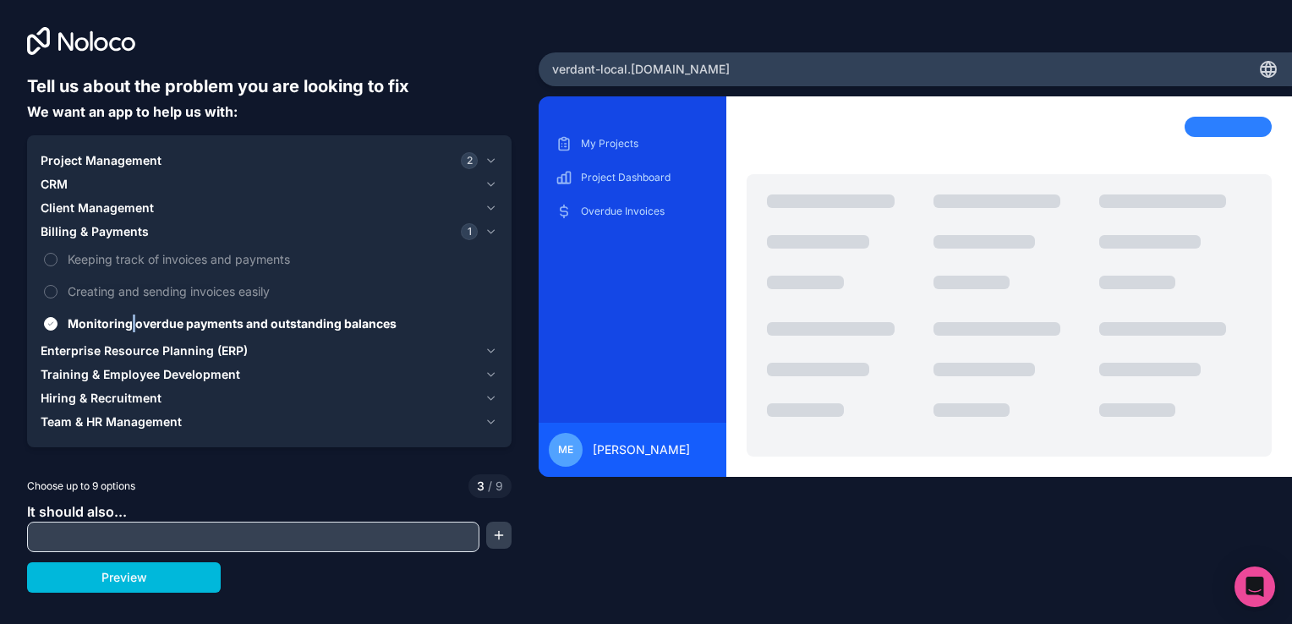
click at [131, 320] on span "Monitoring overdue payments and outstanding balances" at bounding box center [281, 323] width 427 height 18
click at [57, 320] on button "Monitoring overdue payments and outstanding balances" at bounding box center [51, 324] width 14 height 14
click at [143, 347] on span "Enterprise Resource Planning (ERP)" at bounding box center [144, 350] width 207 height 17
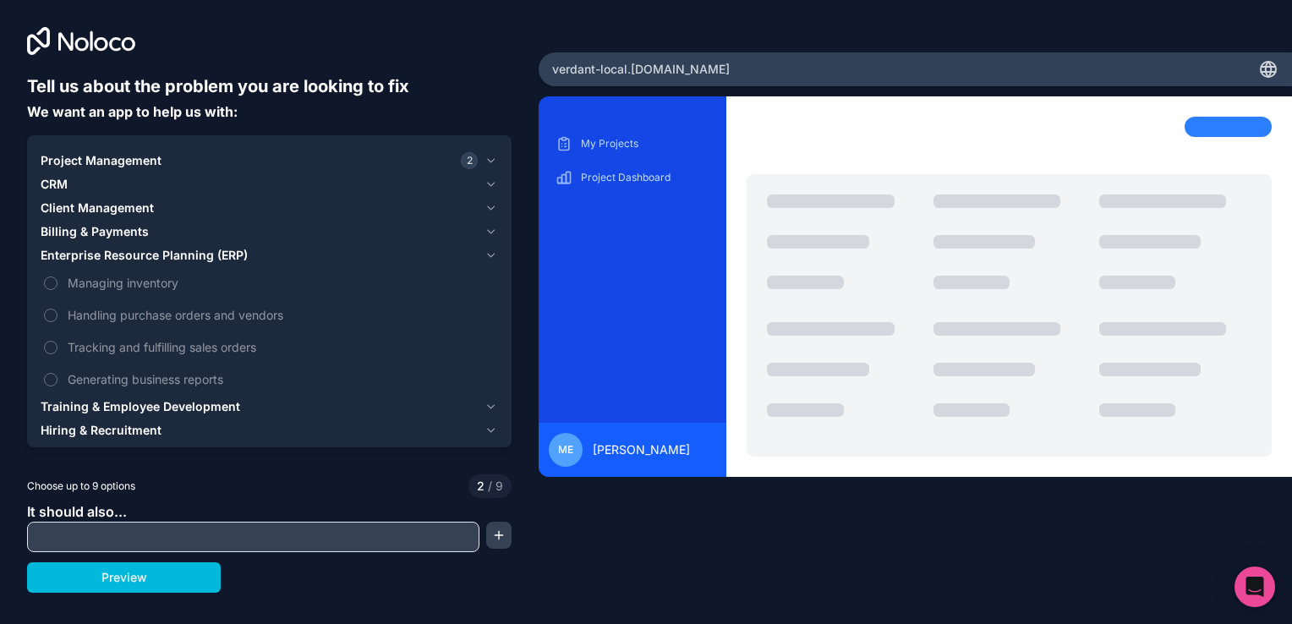
click at [119, 284] on span "Managing inventory" at bounding box center [281, 283] width 427 height 18
click at [57, 284] on button "Managing inventory" at bounding box center [51, 283] width 14 height 14
click at [119, 284] on span "Managing inventory" at bounding box center [281, 283] width 427 height 18
click at [57, 284] on button "Managing inventory" at bounding box center [51, 283] width 14 height 14
click at [119, 313] on span "Handling purchase orders and vendors" at bounding box center [281, 315] width 427 height 18
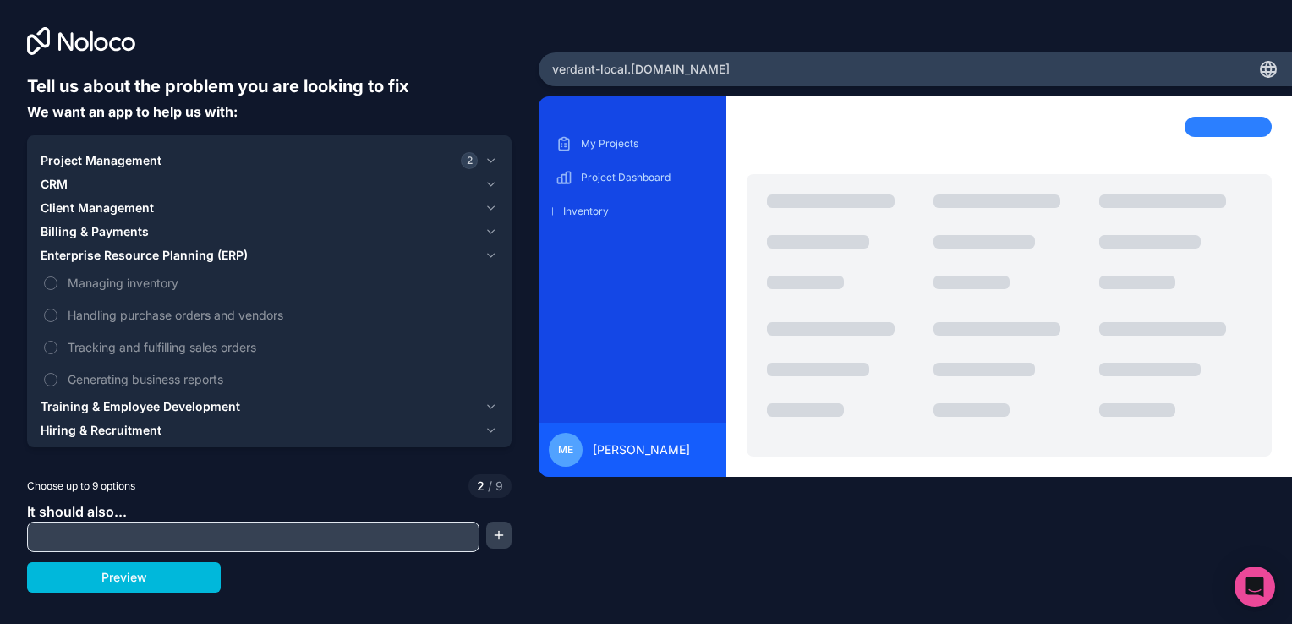
click at [57, 313] on button "Handling purchase orders and vendors" at bounding box center [51, 316] width 14 height 14
click at [120, 316] on span "Handling purchase orders and vendors" at bounding box center [281, 315] width 427 height 18
click at [57, 316] on button "Handling purchase orders and vendors" at bounding box center [51, 316] width 14 height 14
click at [119, 347] on span "Tracking and fulfilling sales orders" at bounding box center [281, 347] width 427 height 18
click at [57, 347] on button "Tracking and fulfilling sales orders" at bounding box center [51, 348] width 14 height 14
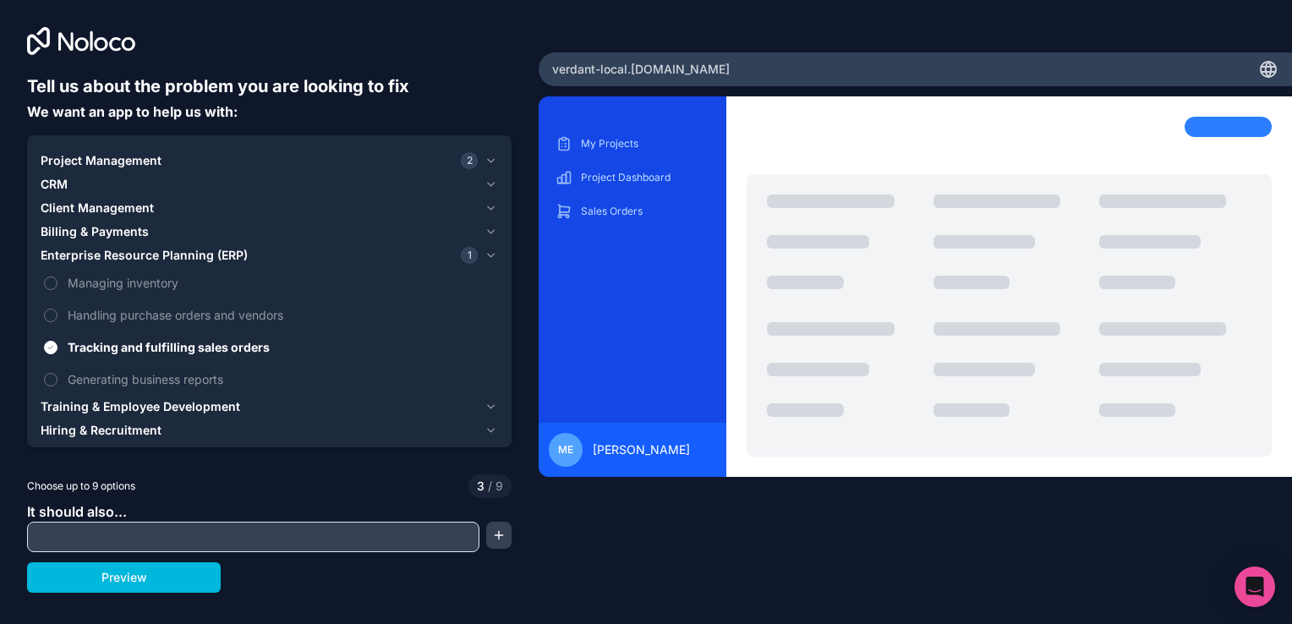
click at [107, 342] on span "Tracking and fulfilling sales orders" at bounding box center [281, 347] width 427 height 18
click at [57, 342] on button "Tracking and fulfilling sales orders" at bounding box center [51, 348] width 14 height 14
click at [106, 372] on span "Generating business reports" at bounding box center [281, 379] width 427 height 18
click at [57, 373] on button "Generating business reports" at bounding box center [51, 380] width 14 height 14
click at [107, 374] on span "Generating business reports" at bounding box center [281, 379] width 427 height 18
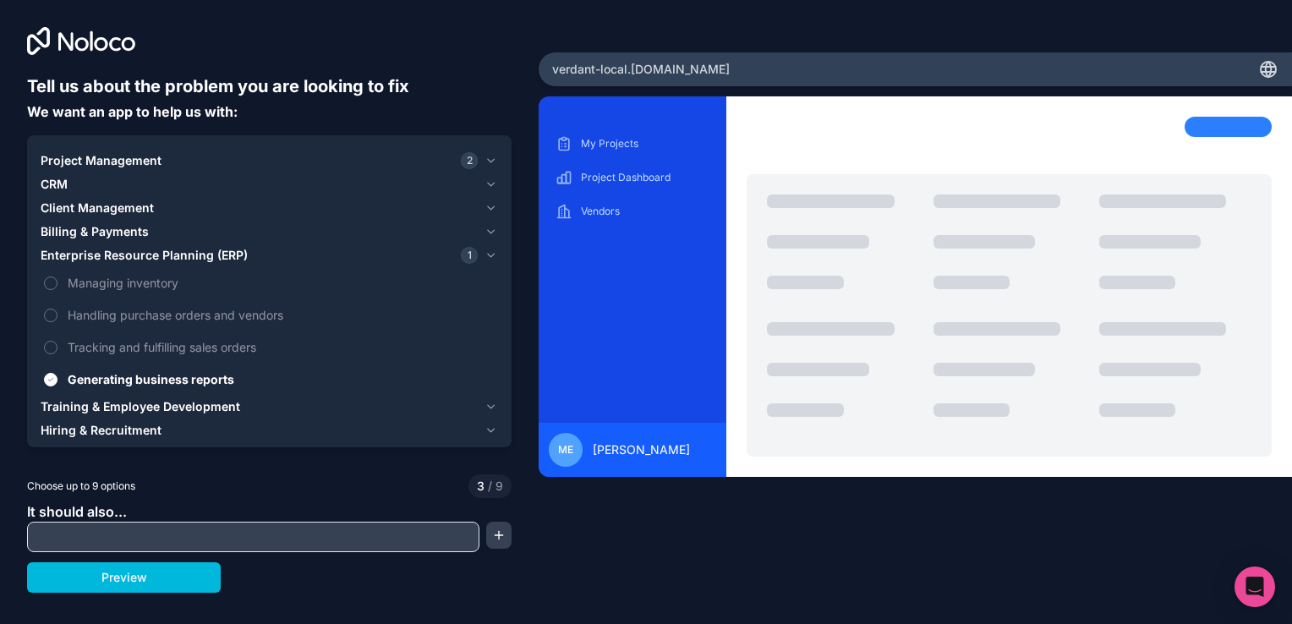
click at [57, 374] on button "Generating business reports" at bounding box center [51, 380] width 14 height 14
